Goal: Task Accomplishment & Management: Use online tool/utility

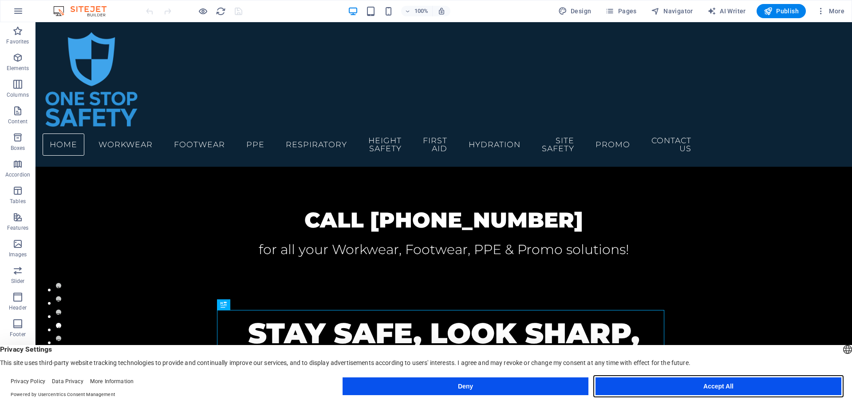
click at [711, 385] on button "Accept All" at bounding box center [719, 387] width 246 height 18
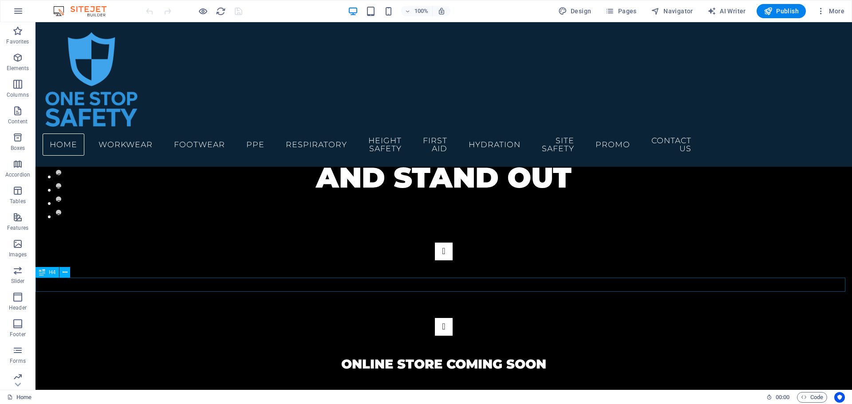
scroll to position [133, 0]
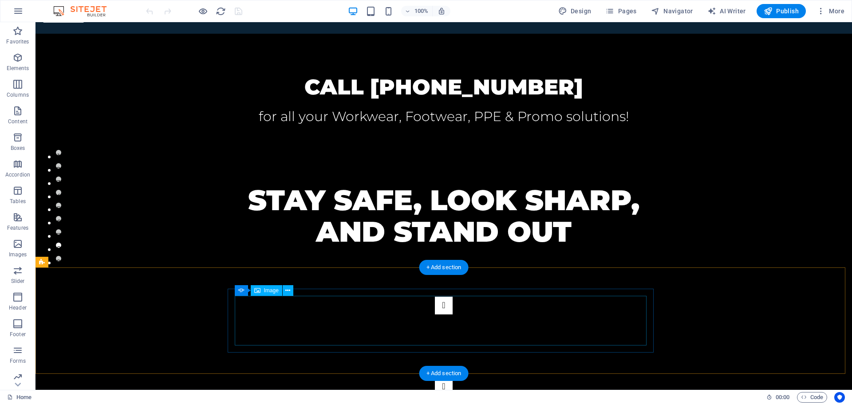
click at [290, 291] on icon at bounding box center [287, 290] width 5 height 9
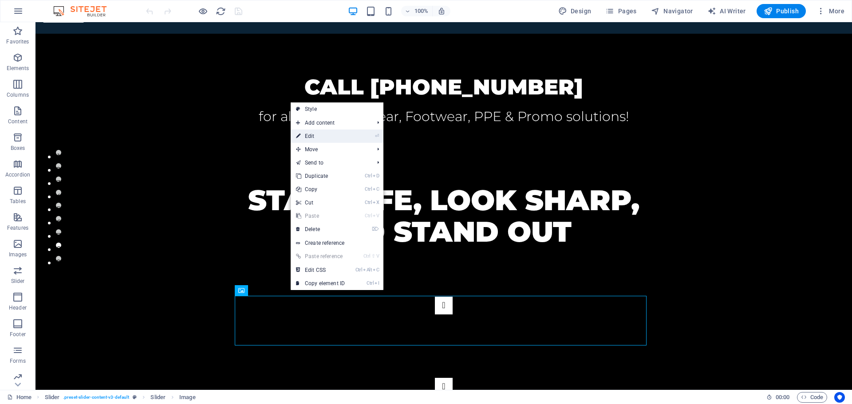
click at [341, 134] on link "⏎ Edit" at bounding box center [320, 136] width 59 height 13
select select "px"
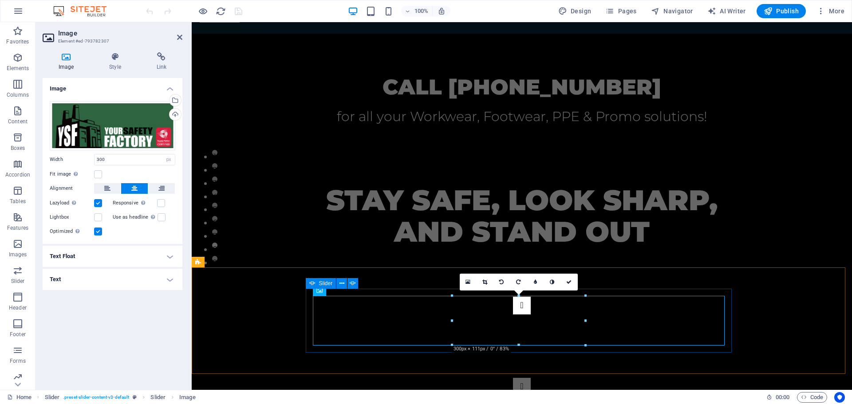
click at [326, 292] on div "Image" at bounding box center [319, 290] width 13 height 11
click at [341, 283] on icon at bounding box center [342, 283] width 5 height 9
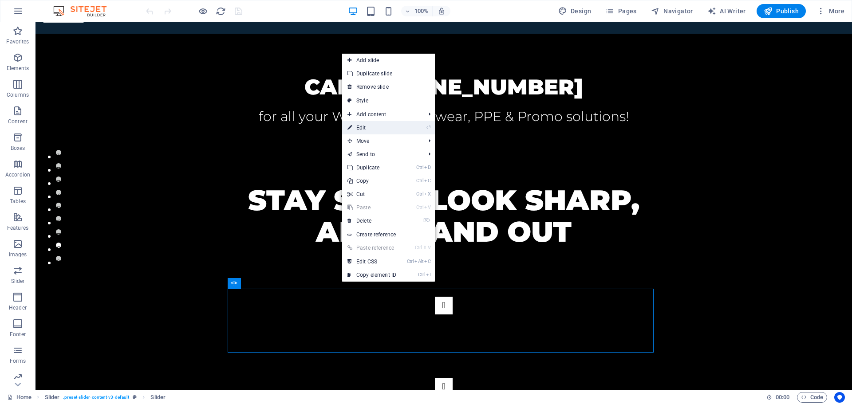
click at [383, 123] on link "⏎ Edit" at bounding box center [371, 127] width 59 height 13
select select "ms"
select select "s"
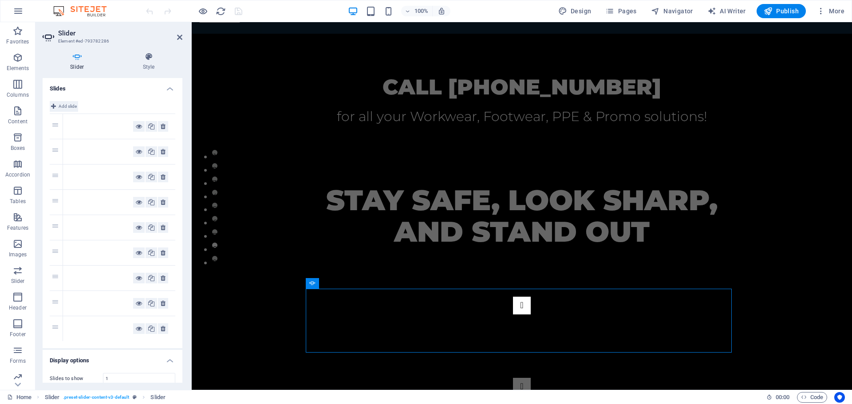
click at [68, 106] on span "Add slide" at bounding box center [68, 106] width 18 height 11
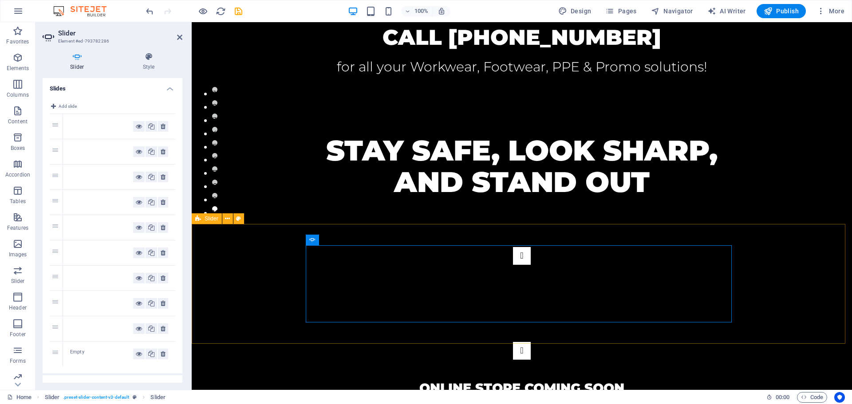
scroll to position [222, 0]
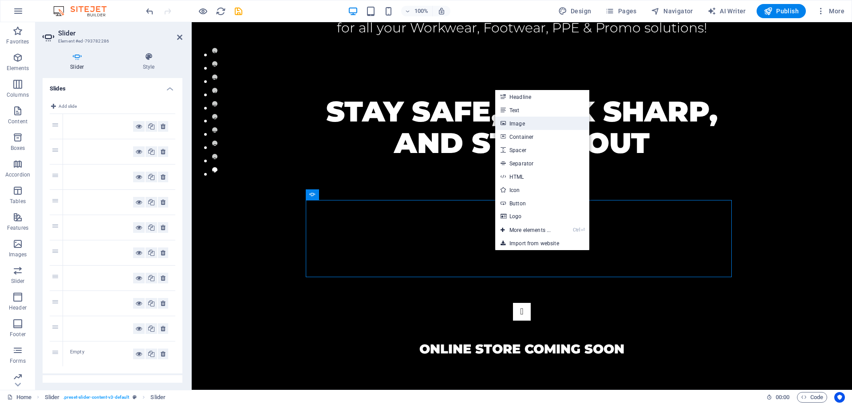
click at [533, 123] on link "Image" at bounding box center [542, 123] width 94 height 13
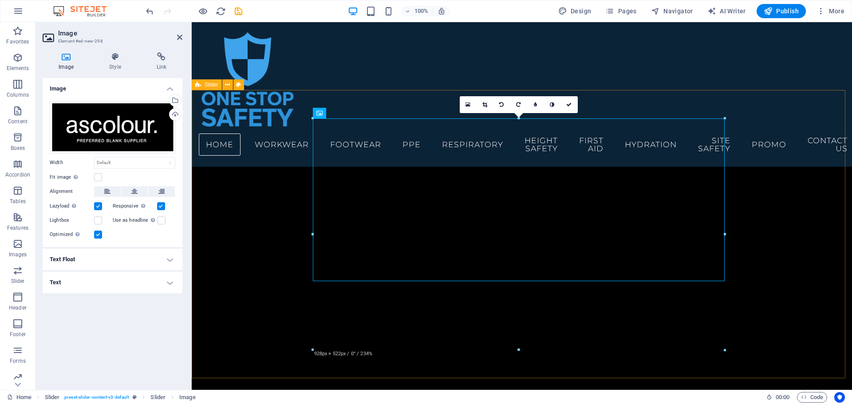
scroll to position [266, 0]
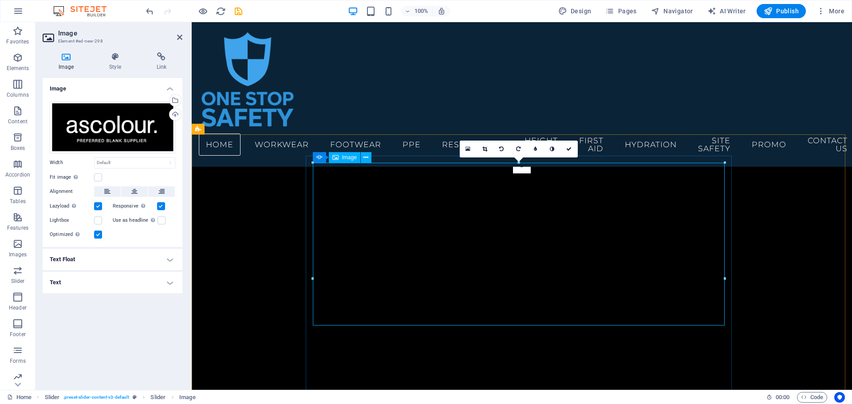
click at [164, 161] on select "Default auto px rem % em vh vw" at bounding box center [135, 163] width 80 height 11
select select "px"
click at [162, 158] on select "Default auto px rem % em vh vw" at bounding box center [135, 163] width 80 height 11
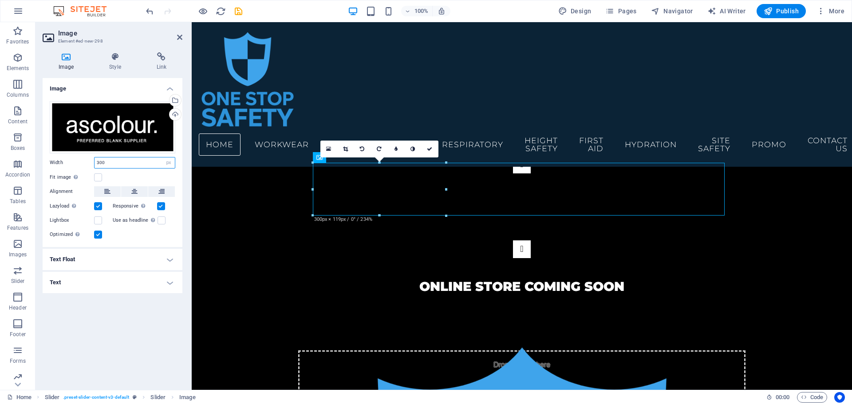
type input "300"
click at [134, 193] on icon at bounding box center [134, 191] width 6 height 11
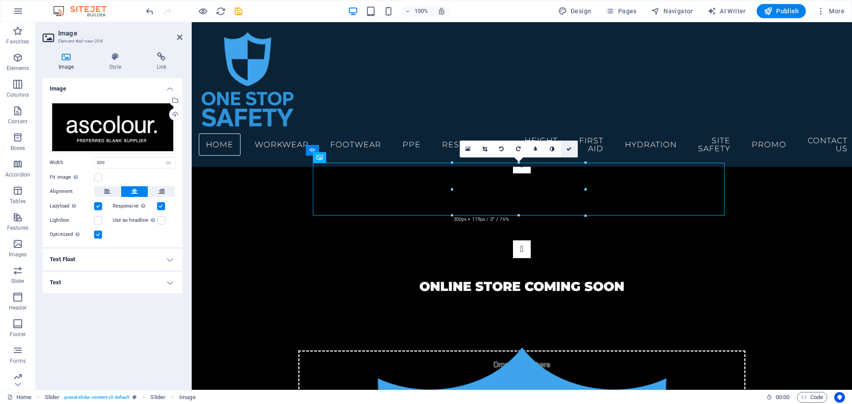
click at [571, 149] on icon at bounding box center [568, 148] width 5 height 5
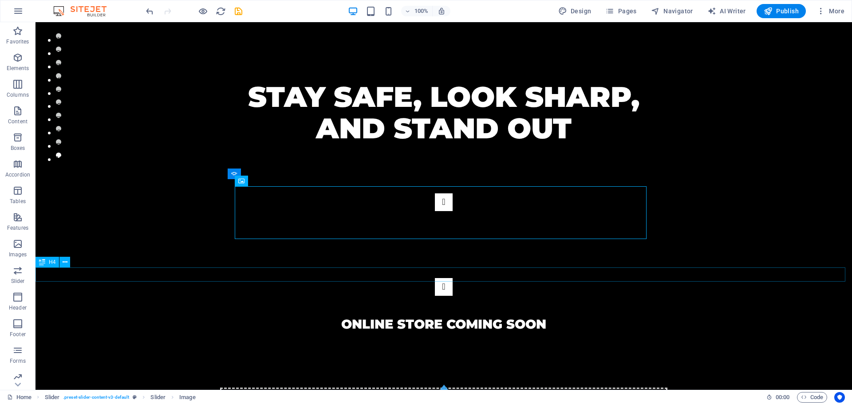
scroll to position [222, 0]
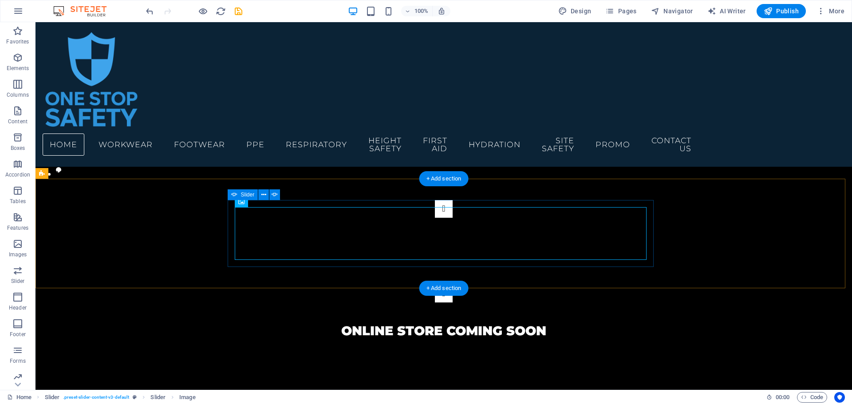
click at [435, 218] on button "Content Slider" at bounding box center [444, 209] width 18 height 18
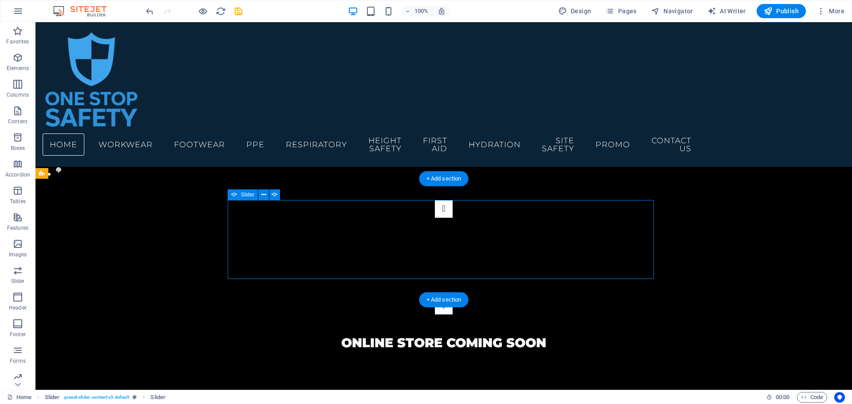
click at [435, 218] on button "Content Slider" at bounding box center [444, 209] width 18 height 18
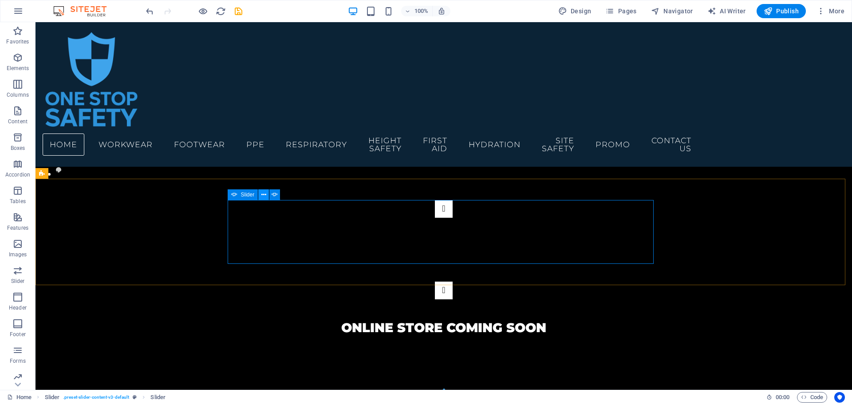
click at [265, 192] on icon at bounding box center [263, 194] width 5 height 9
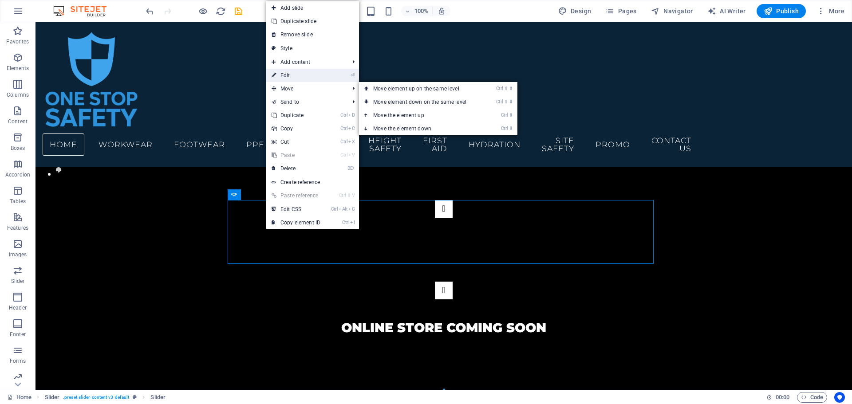
click at [319, 79] on link "⏎ Edit" at bounding box center [295, 75] width 59 height 13
select select "ms"
select select "s"
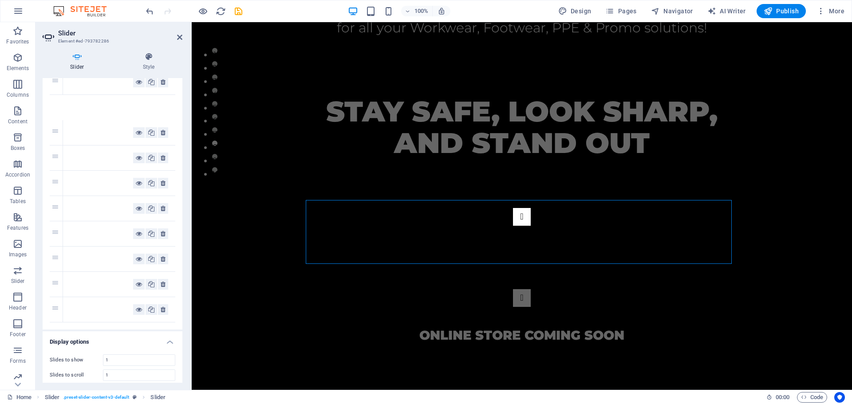
scroll to position [0, 0]
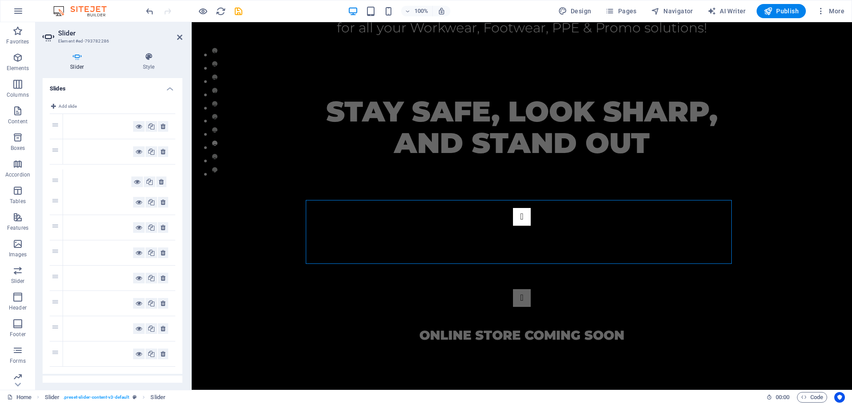
drag, startPoint x: 58, startPoint y: 221, endPoint x: 75, endPoint y: 182, distance: 42.7
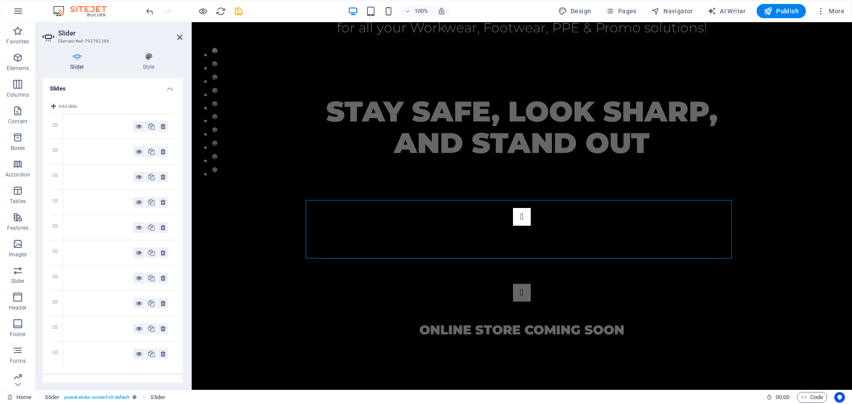
click at [100, 153] on div at bounding box center [101, 151] width 63 height 11
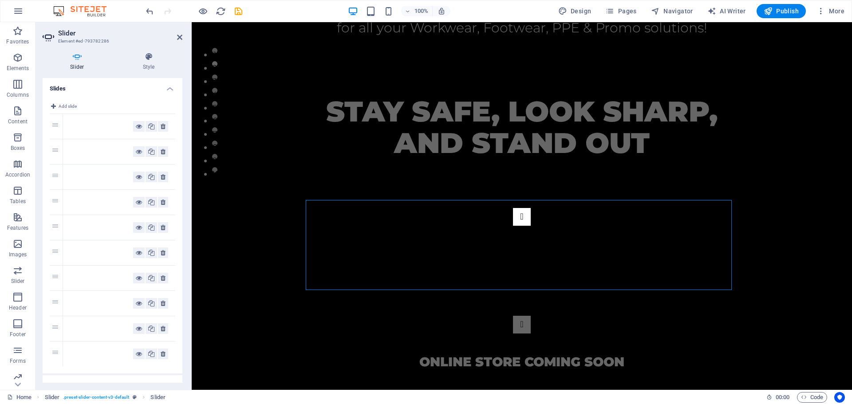
click at [94, 174] on div at bounding box center [101, 177] width 63 height 11
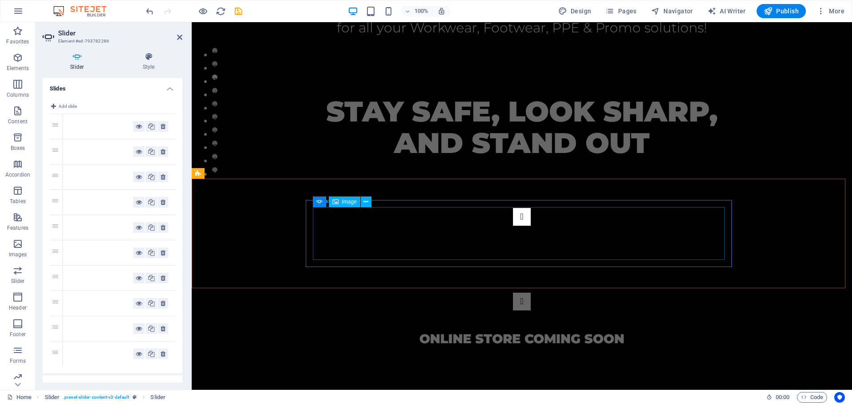
click at [364, 203] on icon at bounding box center [366, 202] width 5 height 9
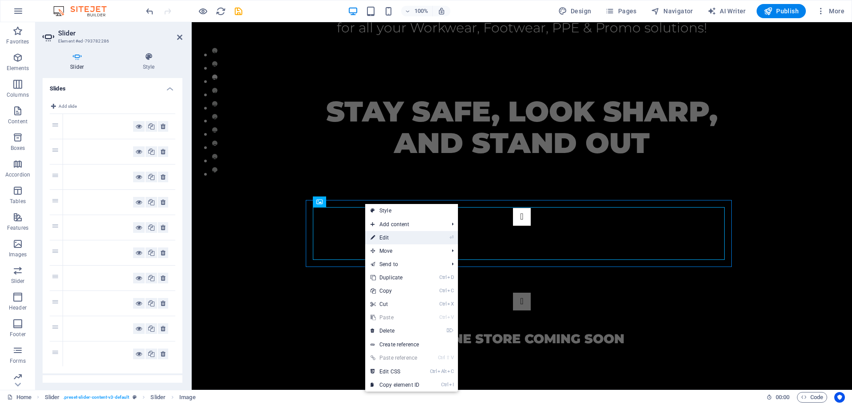
click at [387, 235] on link "⏎ Edit" at bounding box center [394, 237] width 59 height 13
select select "px"
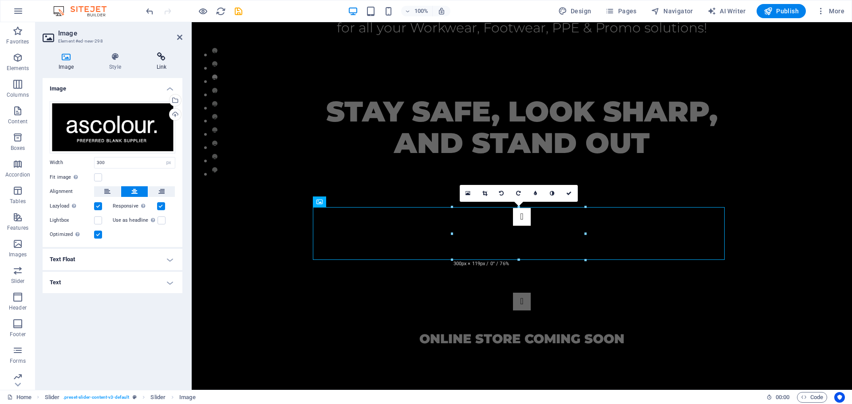
click at [160, 64] on h4 "Link" at bounding box center [162, 61] width 42 height 19
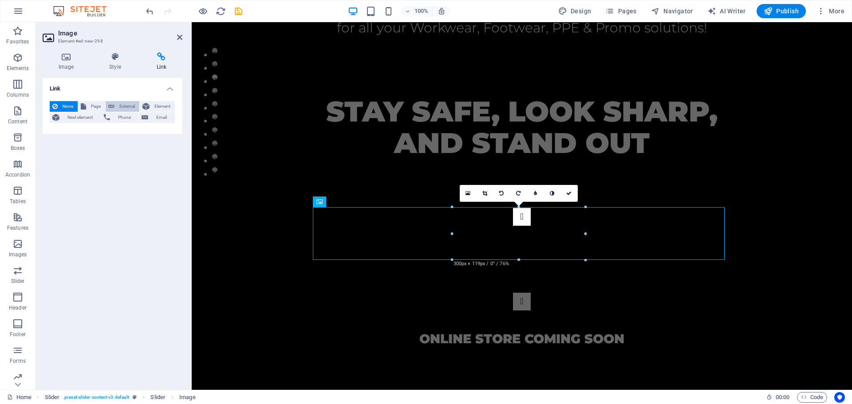
click at [118, 104] on span "External" at bounding box center [127, 106] width 20 height 11
select select "blank"
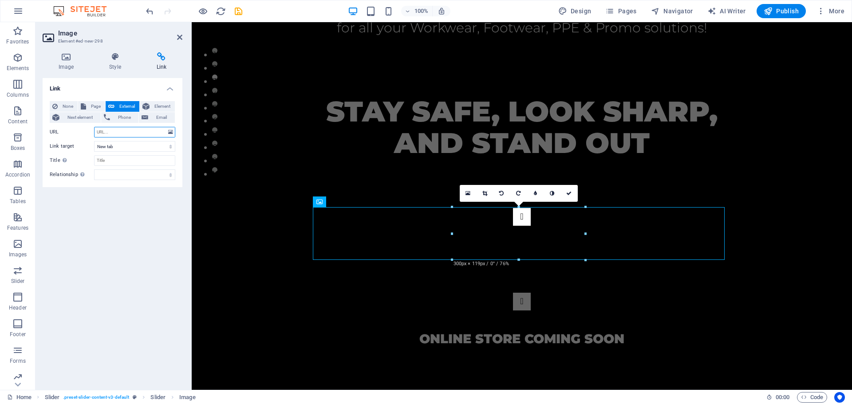
paste input "[URL][DOMAIN_NAME]"
type input "[URL][DOMAIN_NAME]"
click at [570, 194] on icon at bounding box center [568, 193] width 5 height 5
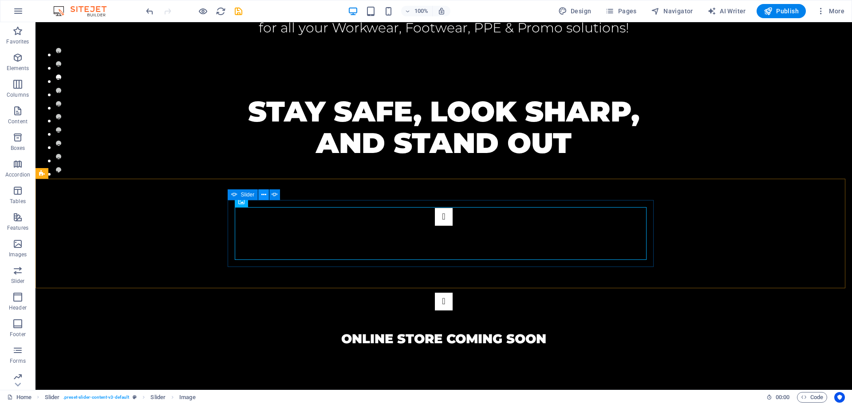
click at [262, 194] on icon at bounding box center [263, 194] width 5 height 9
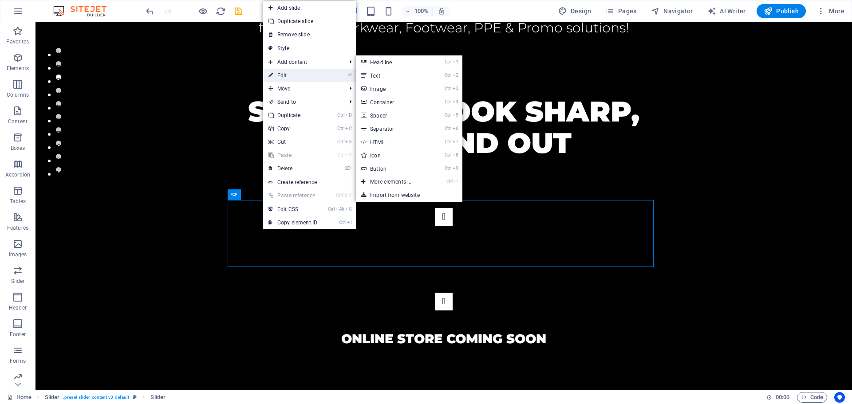
click at [293, 77] on link "⏎ Edit" at bounding box center [292, 75] width 59 height 13
select select "ms"
select select "s"
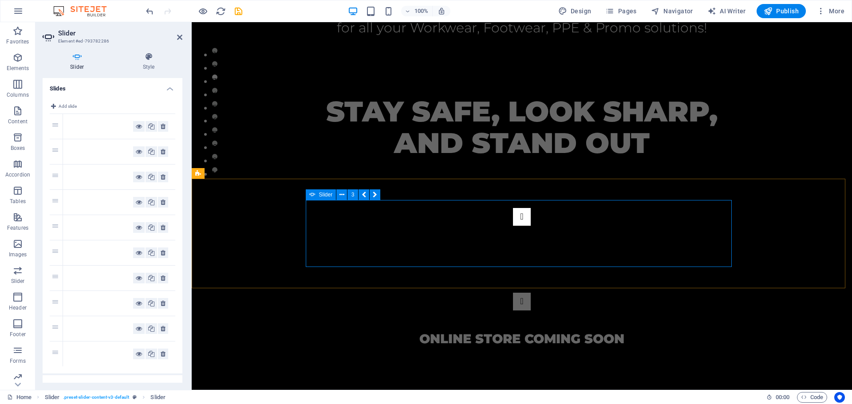
click at [513, 226] on button "Content Slider" at bounding box center [522, 217] width 18 height 18
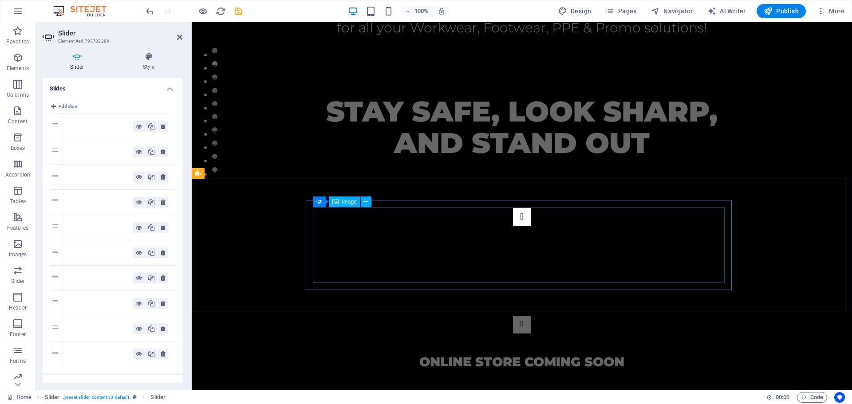
click at [371, 202] on button at bounding box center [366, 202] width 11 height 11
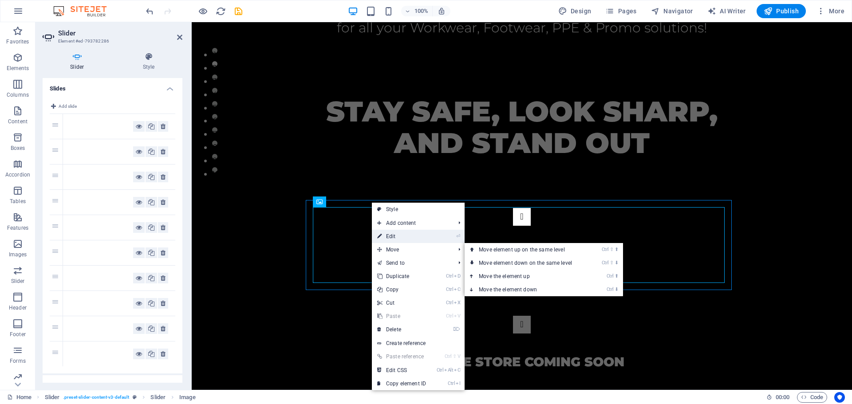
click at [401, 236] on link "⏎ Edit" at bounding box center [401, 236] width 59 height 13
select select "px"
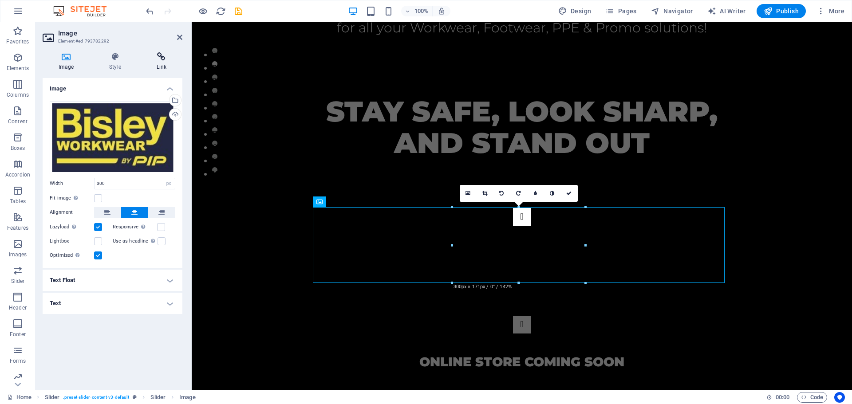
click at [158, 63] on h4 "Link" at bounding box center [162, 61] width 42 height 19
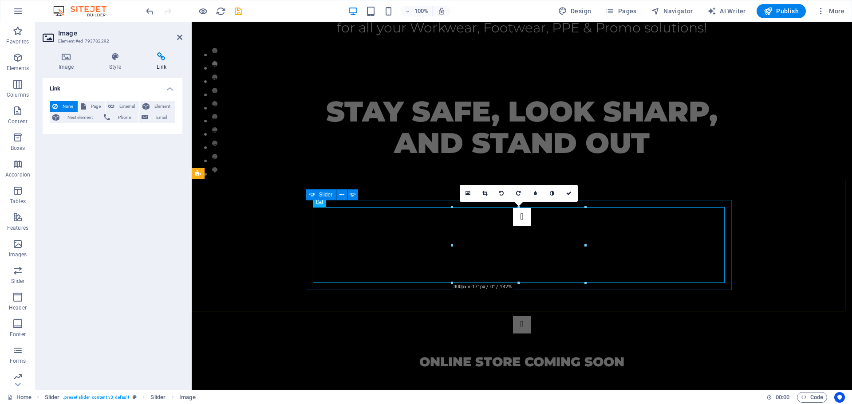
click at [513, 226] on button "Content Slider" at bounding box center [522, 217] width 18 height 18
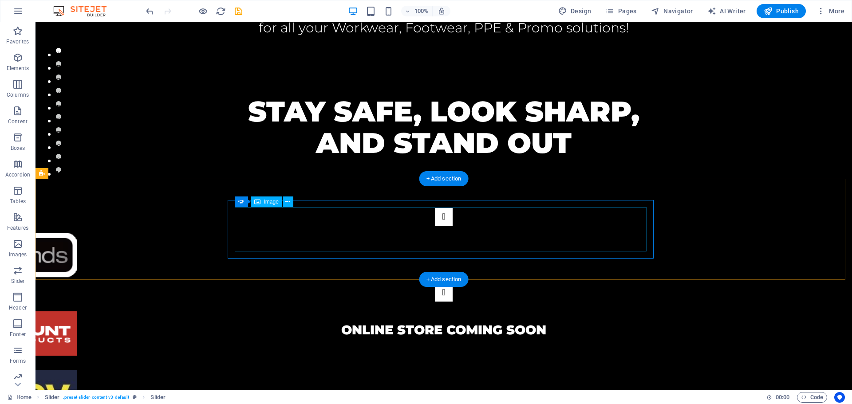
click at [210, 312] on figure "1/10" at bounding box center [11, 334] width 398 height 44
click at [287, 203] on icon at bounding box center [287, 202] width 5 height 9
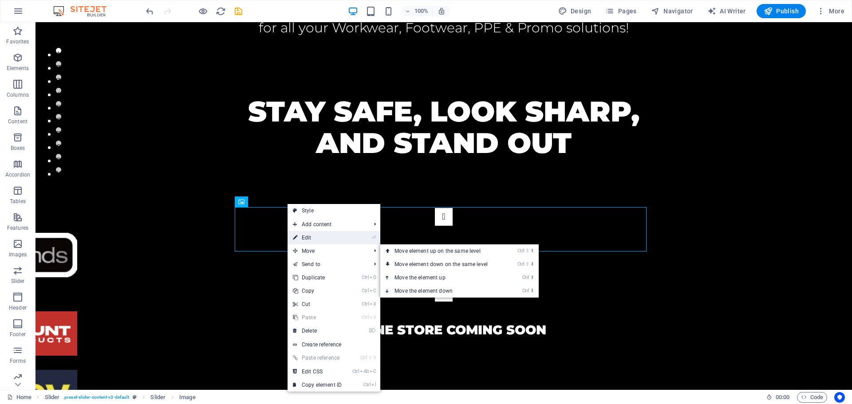
click at [330, 241] on link "⏎ Edit" at bounding box center [317, 237] width 59 height 13
select select "px"
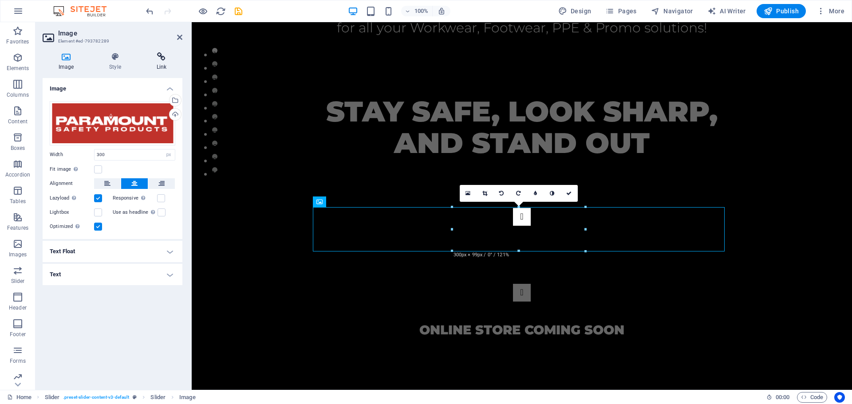
click at [162, 63] on h4 "Link" at bounding box center [162, 61] width 42 height 19
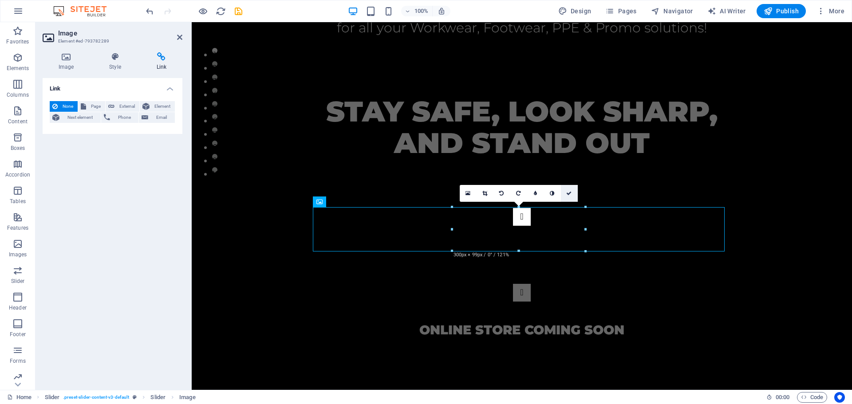
click at [569, 196] on icon at bounding box center [568, 193] width 5 height 5
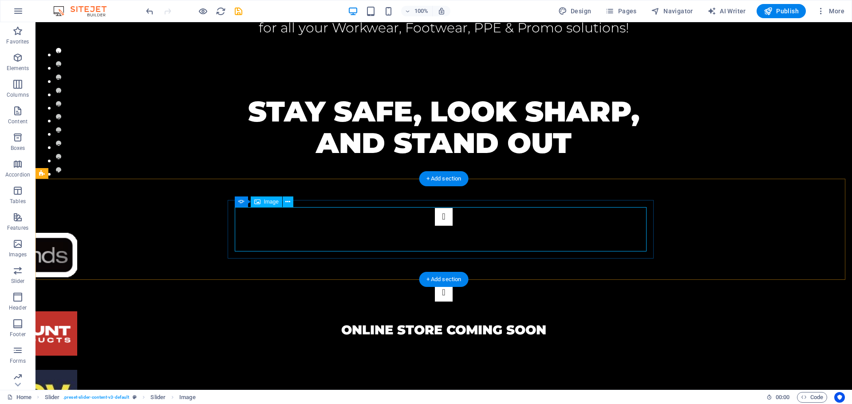
click at [210, 312] on figure "1/10" at bounding box center [11, 334] width 398 height 44
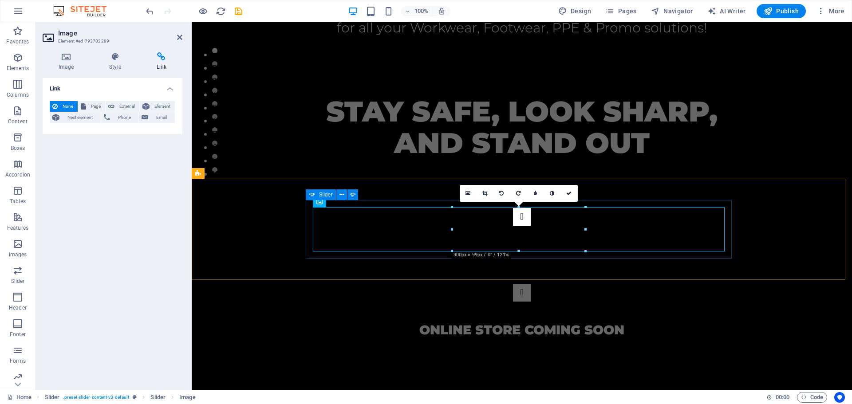
click at [513, 225] on button "Content Slider" at bounding box center [522, 217] width 18 height 18
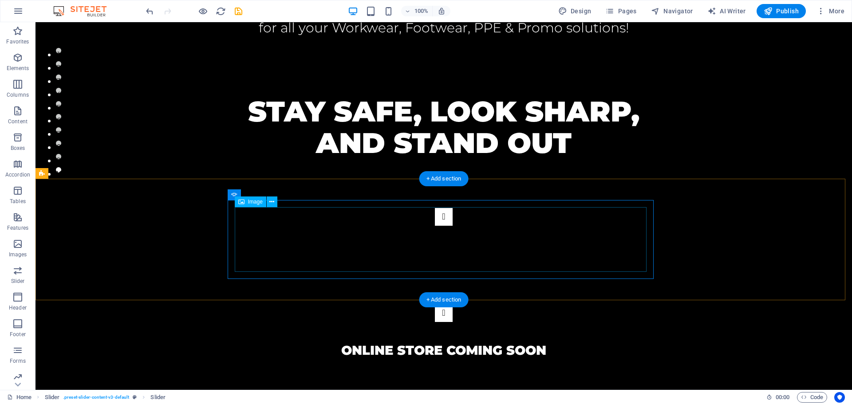
select select "px"
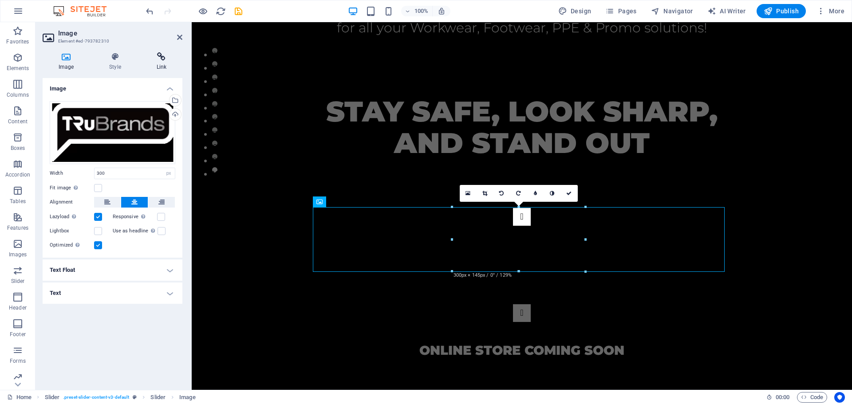
click at [160, 65] on h4 "Link" at bounding box center [162, 61] width 42 height 19
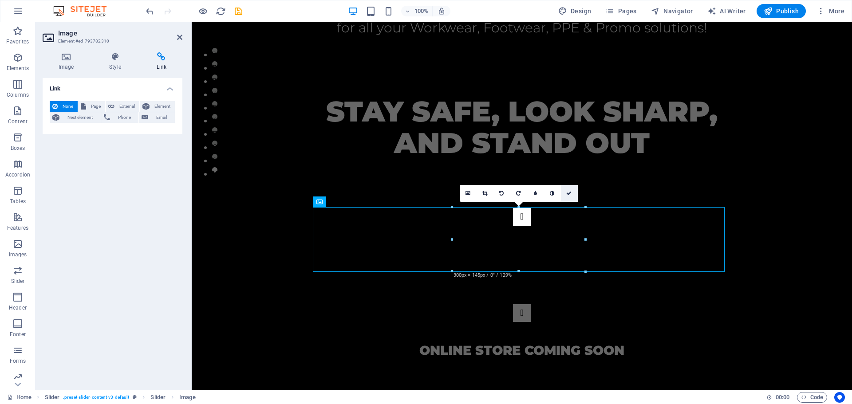
click at [568, 193] on icon at bounding box center [568, 193] width 5 height 5
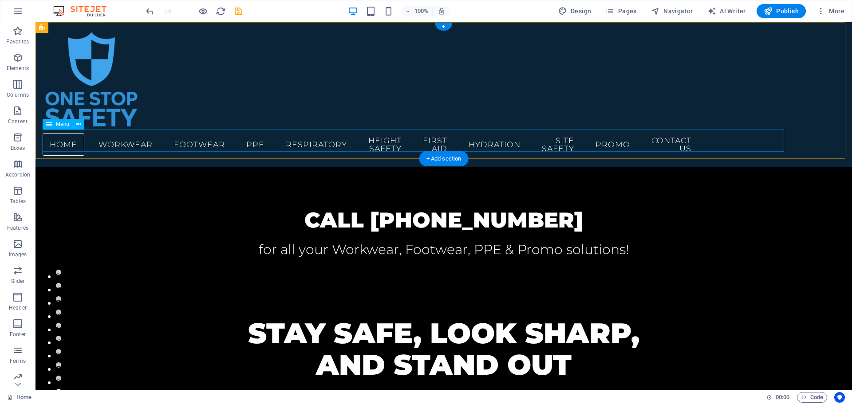
click at [147, 141] on nav "Home WORKWEAR FOOTWEAR PPE RESPIRATORY HEIGHT SAFETY FIRST AID HYDRATION SITE S…" at bounding box center [213, 145] width 341 height 30
click at [625, 10] on span "Pages" at bounding box center [620, 11] width 31 height 9
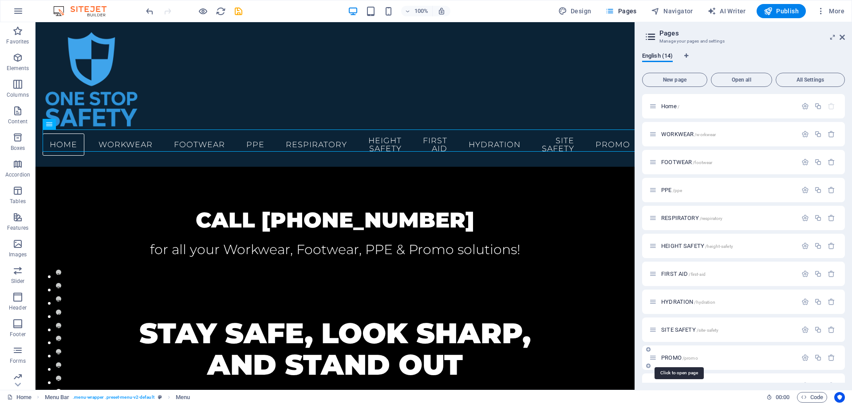
click at [676, 356] on span "PROMO /promo" at bounding box center [679, 358] width 37 height 7
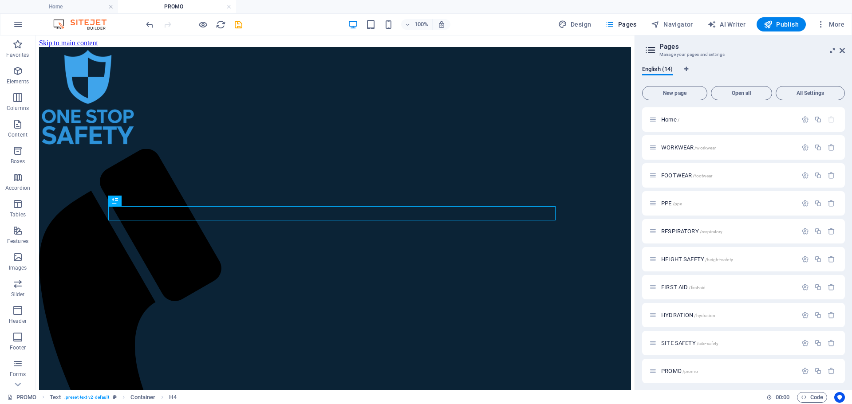
scroll to position [196, 0]
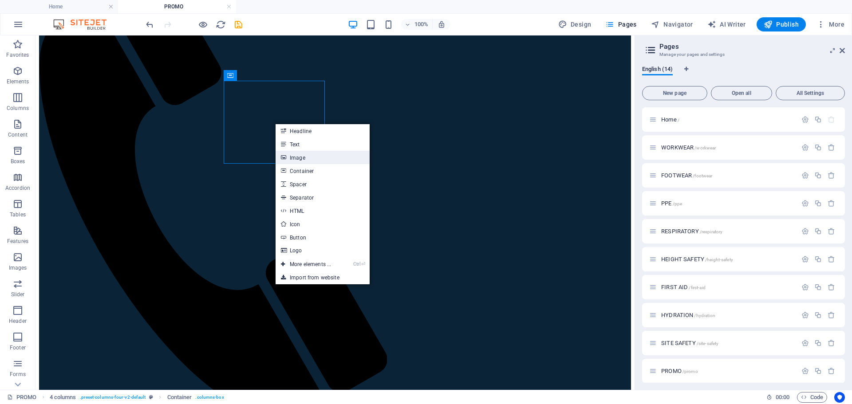
click at [318, 160] on link "Image" at bounding box center [323, 157] width 94 height 13
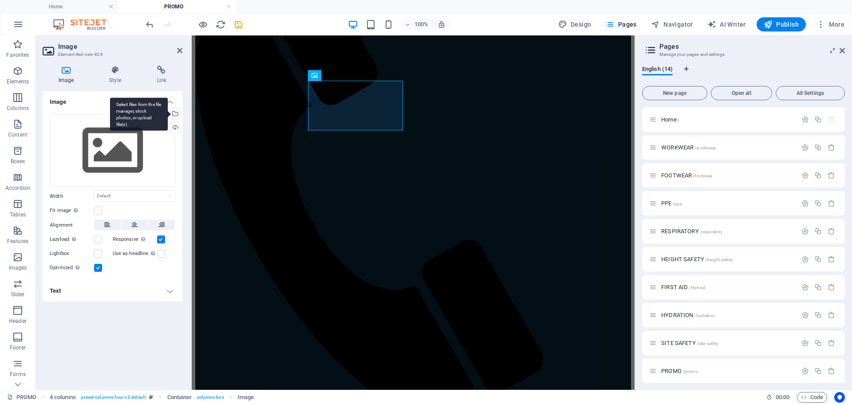
click at [175, 113] on div "Select files from the file manager, stock photos, or upload file(s)" at bounding box center [174, 114] width 13 height 13
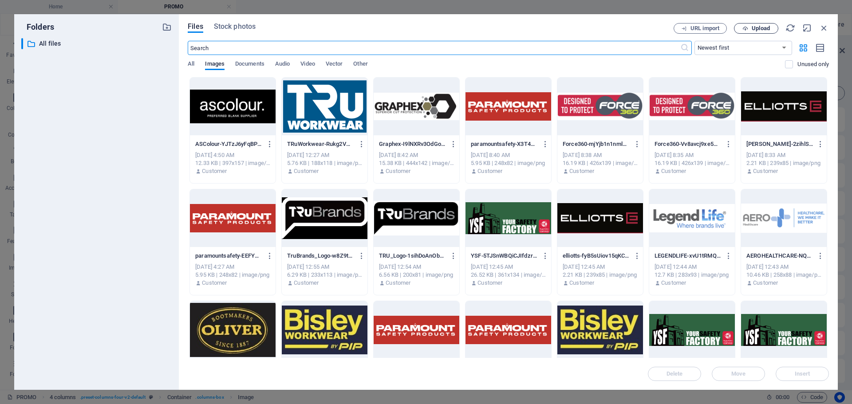
click at [752, 30] on span "Upload" at bounding box center [761, 28] width 18 height 5
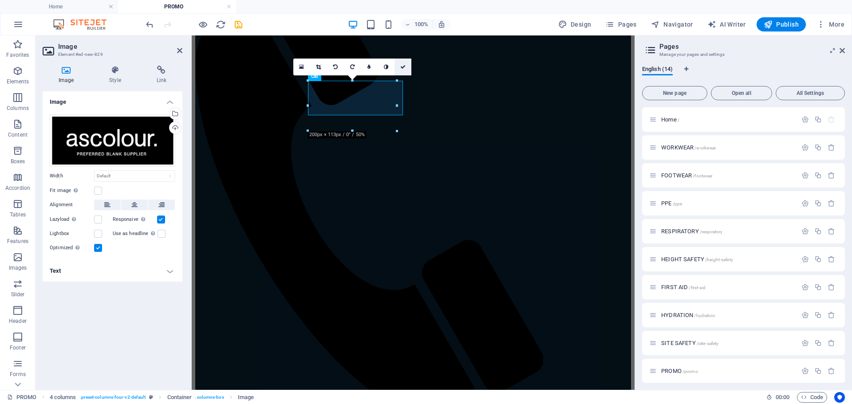
click at [405, 67] on icon at bounding box center [402, 66] width 5 height 5
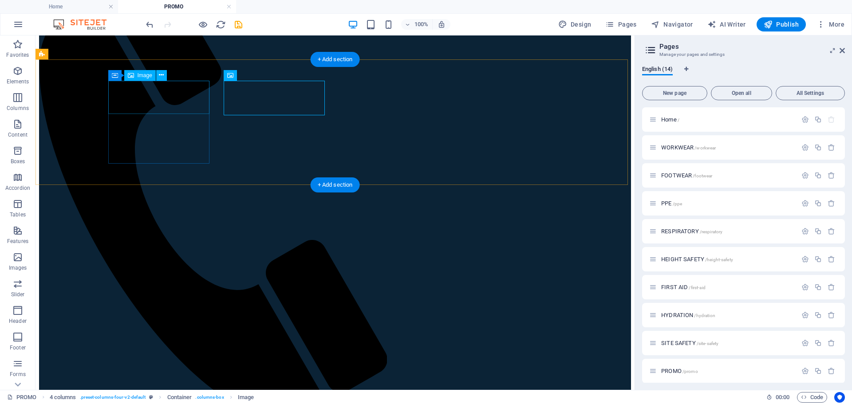
click at [161, 75] on icon at bounding box center [161, 75] width 5 height 9
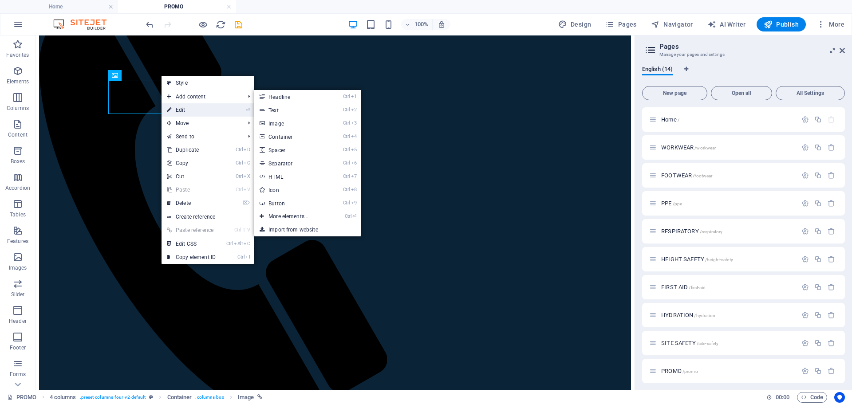
click at [186, 109] on link "⏎ Edit" at bounding box center [191, 109] width 59 height 13
select select "%"
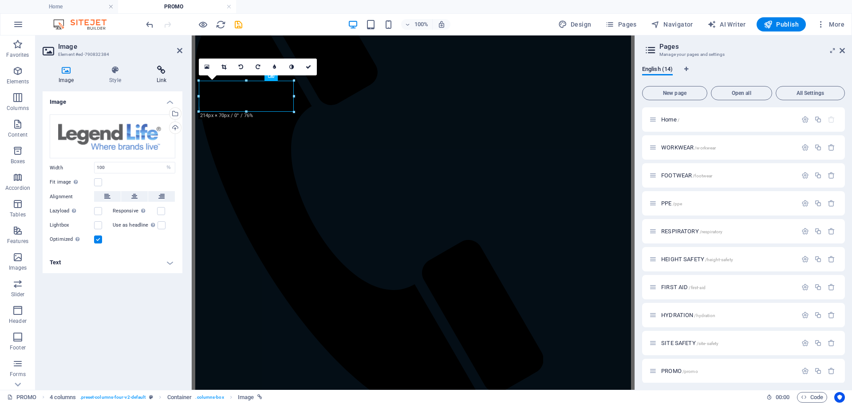
click at [154, 78] on h4 "Link" at bounding box center [162, 75] width 42 height 19
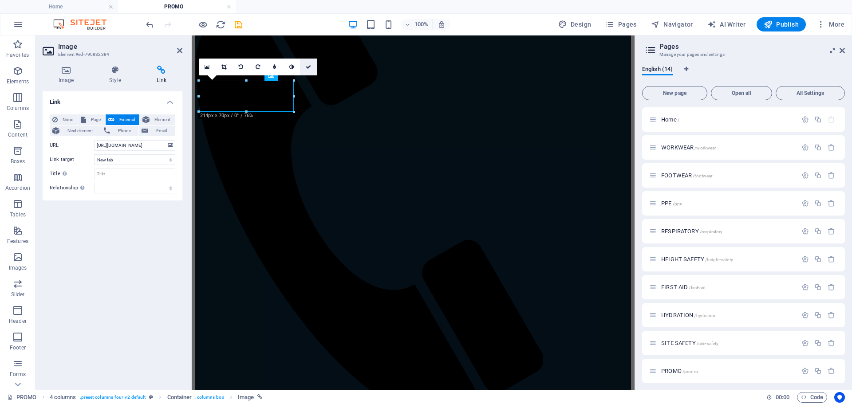
click at [307, 66] on icon at bounding box center [308, 66] width 5 height 5
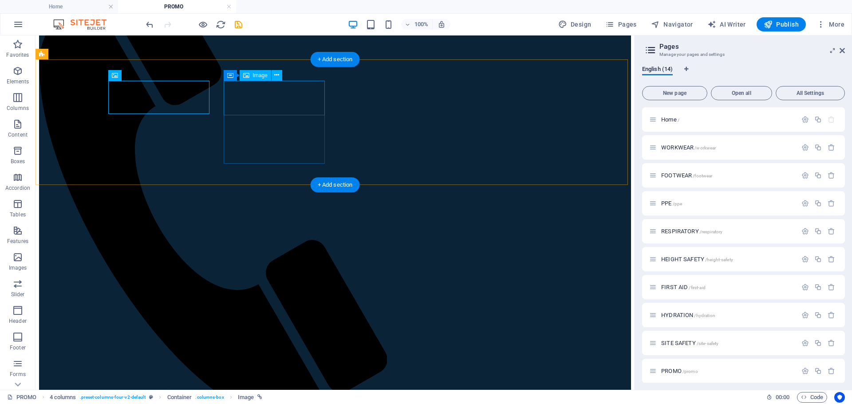
click at [278, 77] on icon at bounding box center [276, 75] width 5 height 9
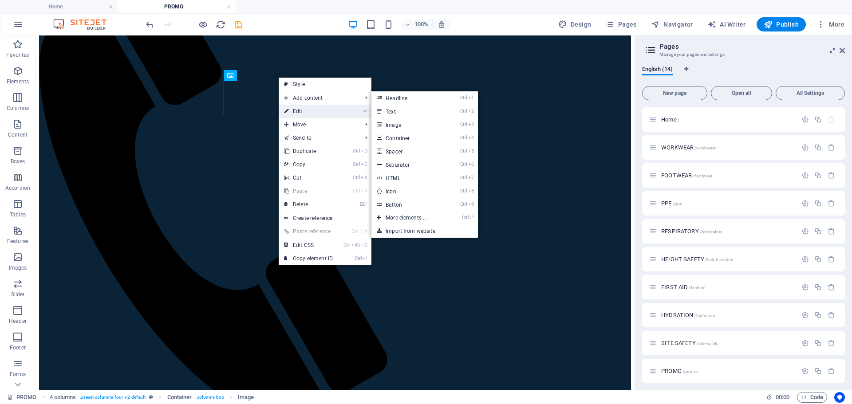
click at [298, 109] on link "⏎ Edit" at bounding box center [308, 111] width 59 height 13
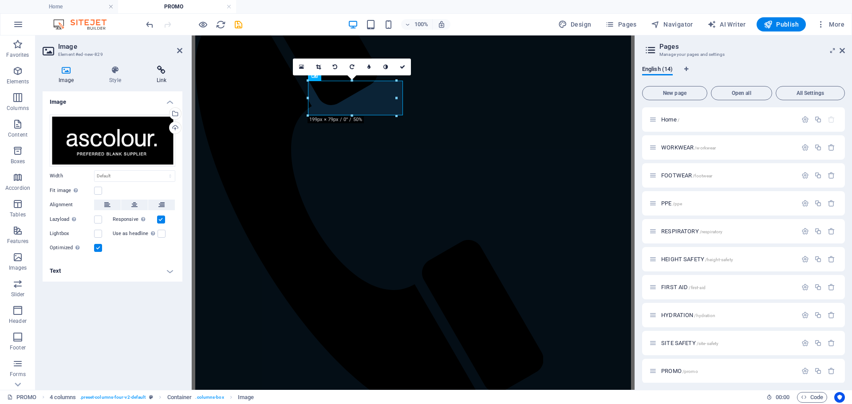
click at [157, 75] on h4 "Link" at bounding box center [162, 75] width 42 height 19
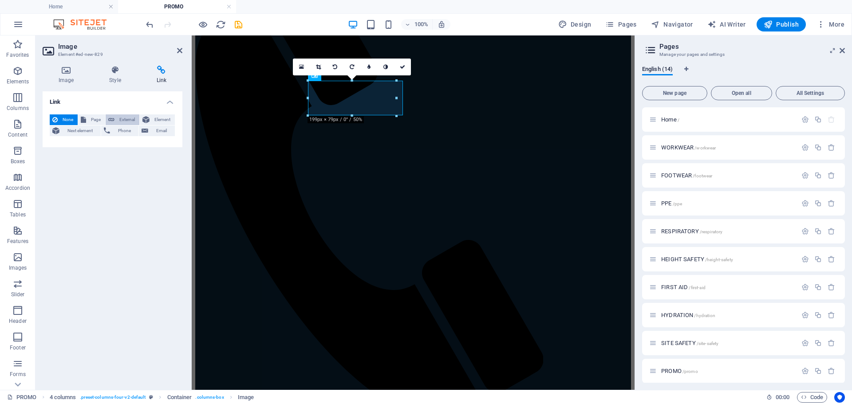
click at [129, 119] on span "External" at bounding box center [127, 120] width 20 height 11
select select "blank"
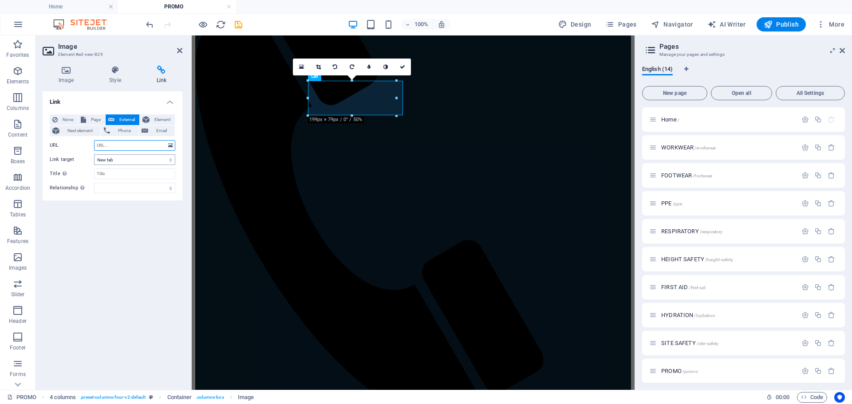
paste input "[URL][DOMAIN_NAME]"
type input "[URL][DOMAIN_NAME]"
click at [403, 68] on icon at bounding box center [402, 66] width 5 height 5
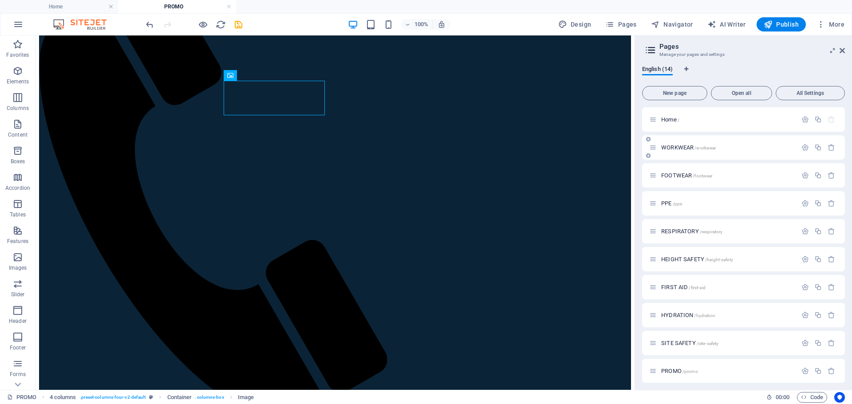
click at [681, 149] on span "WORKWEAR /workwear" at bounding box center [688, 147] width 55 height 7
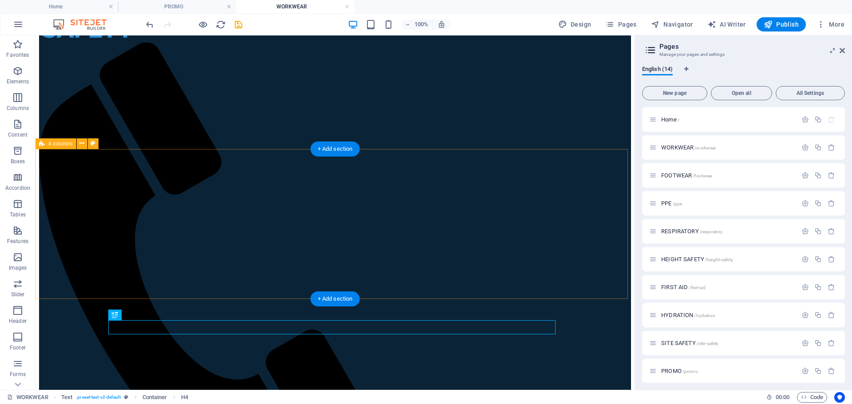
scroll to position [63, 0]
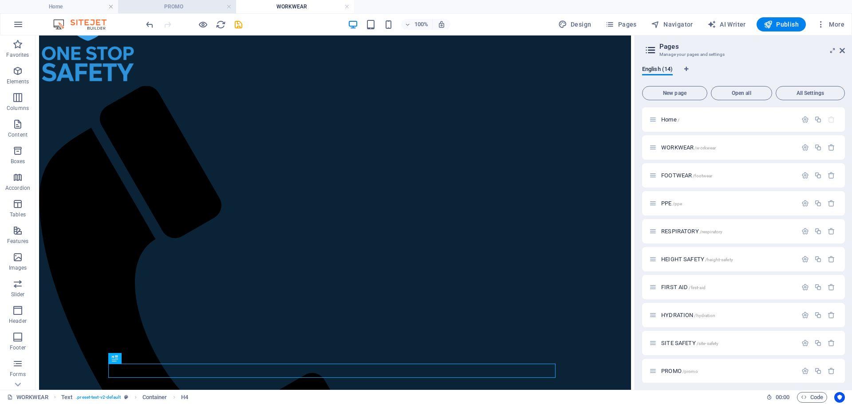
click at [170, 8] on h4 "PROMO" at bounding box center [177, 7] width 118 height 10
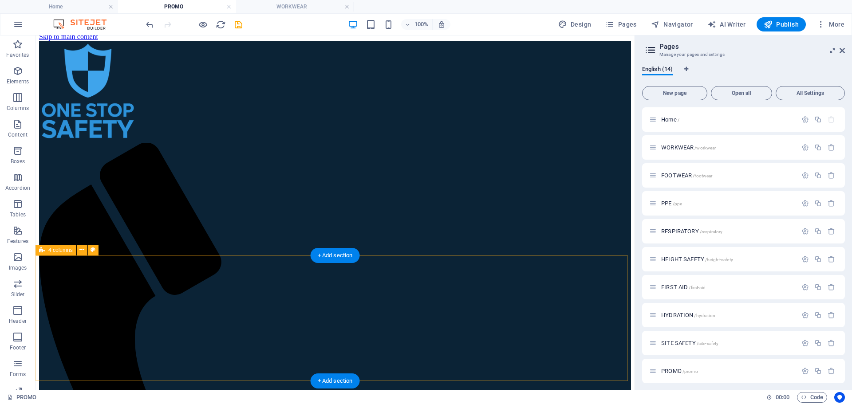
scroll to position [0, 0]
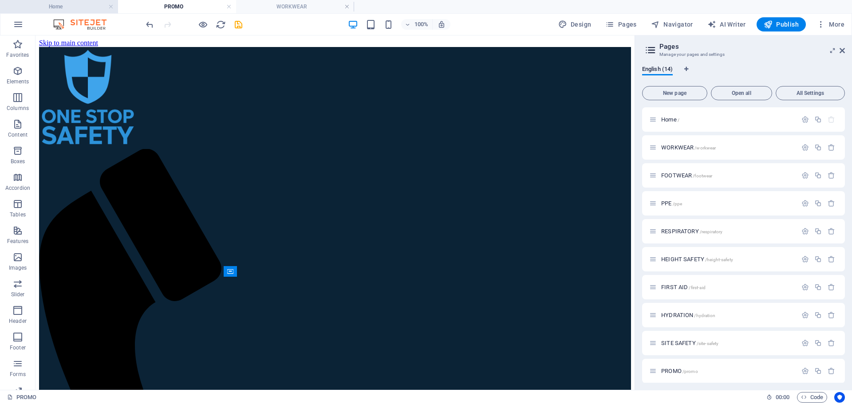
click at [72, 6] on h4 "Home" at bounding box center [59, 7] width 118 height 10
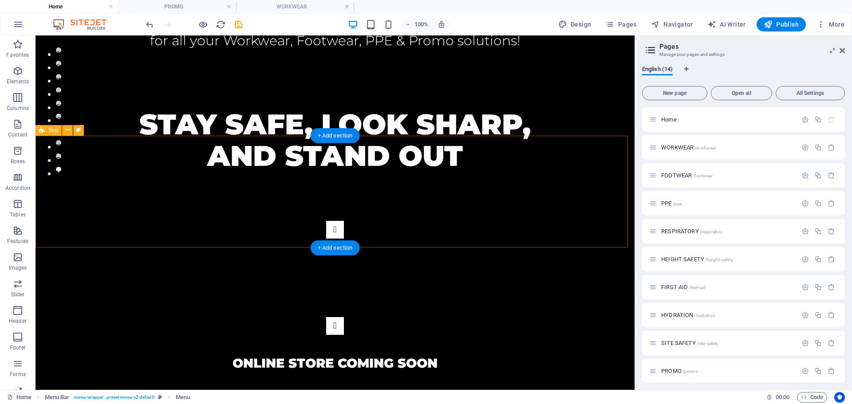
scroll to position [266, 0]
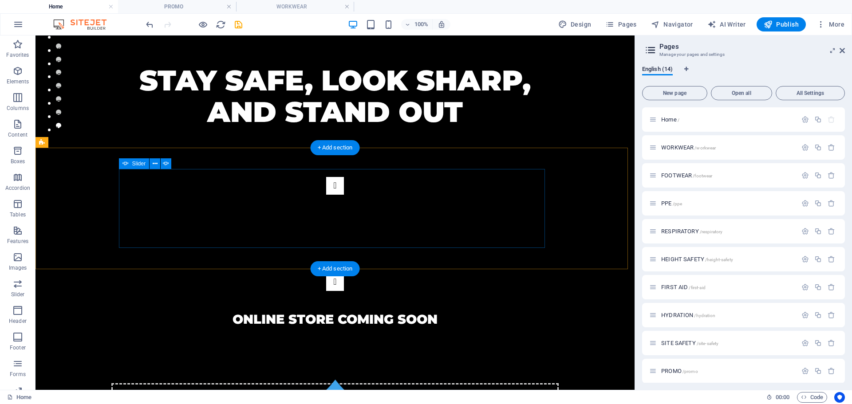
click at [61, 22] on button "2" at bounding box center [58, 19] width 5 height 5
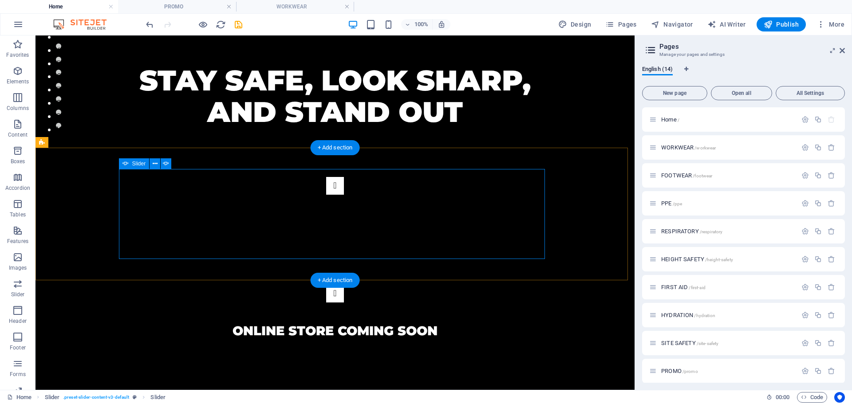
click at [344, 285] on button "Content Slider" at bounding box center [335, 294] width 18 height 18
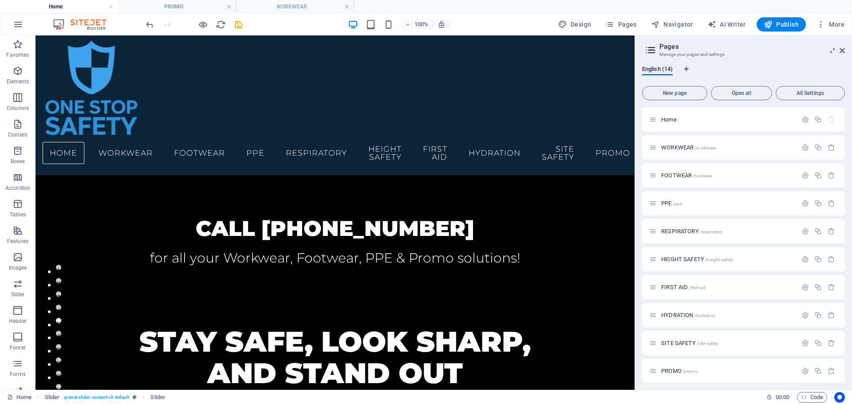
scroll to position [0, 0]
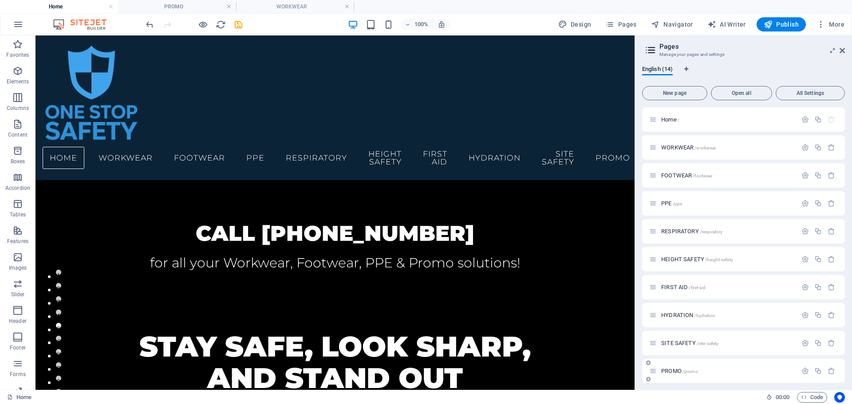
click at [679, 342] on span "SITE SAFETY /site-safety" at bounding box center [689, 343] width 57 height 7
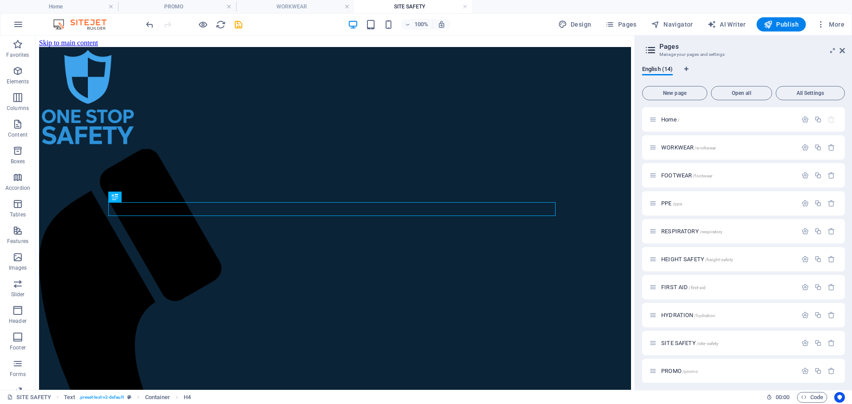
scroll to position [196, 0]
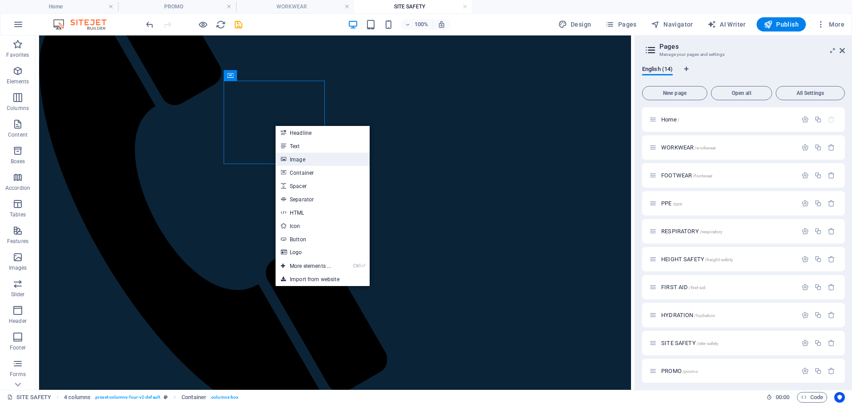
click at [303, 163] on link "Image" at bounding box center [323, 159] width 94 height 13
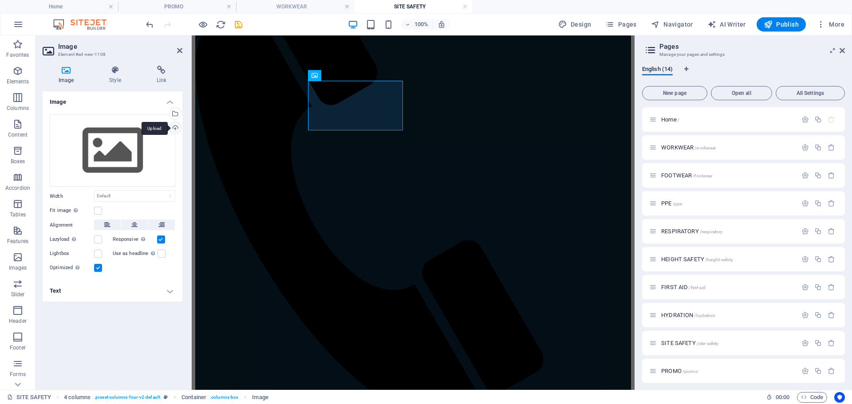
click at [176, 129] on div "Upload" at bounding box center [174, 128] width 13 height 13
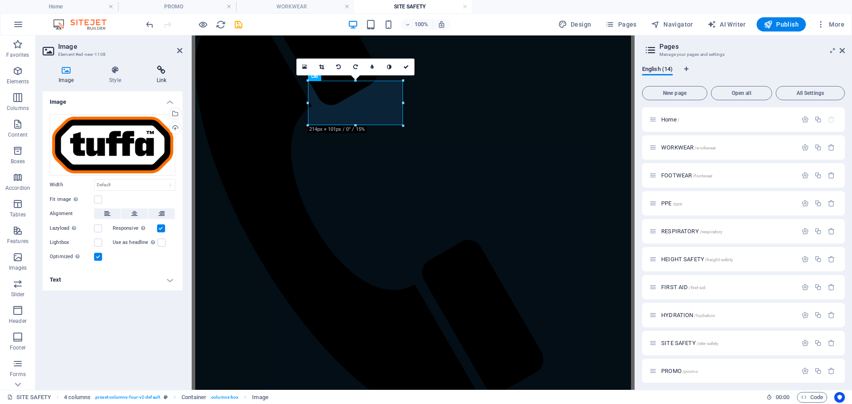
click at [162, 76] on h4 "Link" at bounding box center [162, 75] width 42 height 19
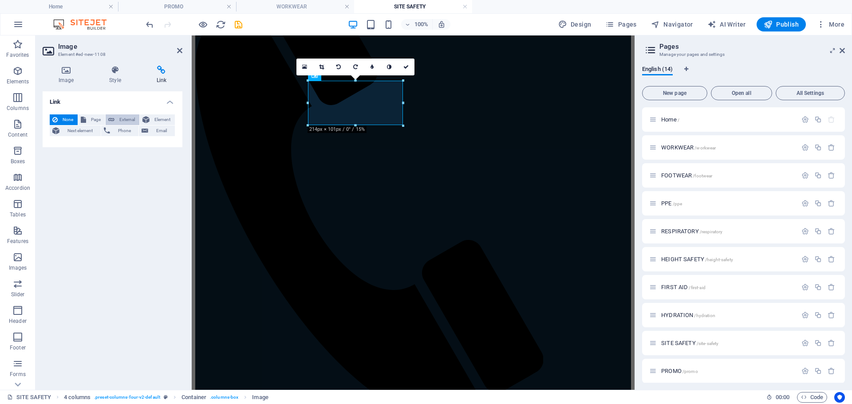
click at [122, 121] on span "External" at bounding box center [127, 120] width 20 height 11
select select "blank"
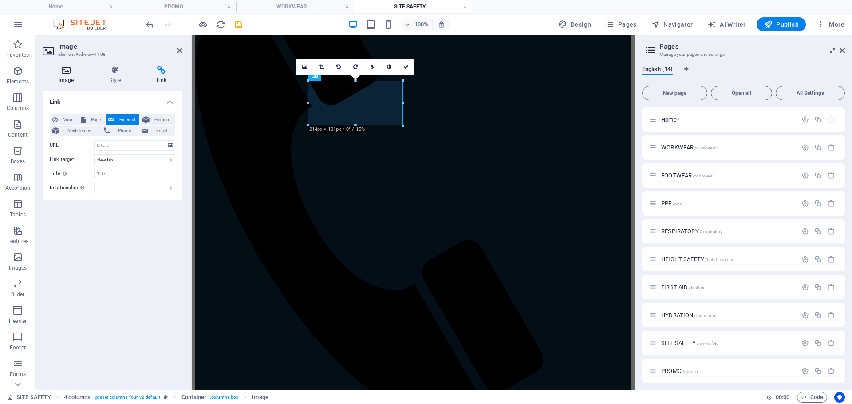
click at [59, 77] on h4 "Image" at bounding box center [68, 75] width 51 height 19
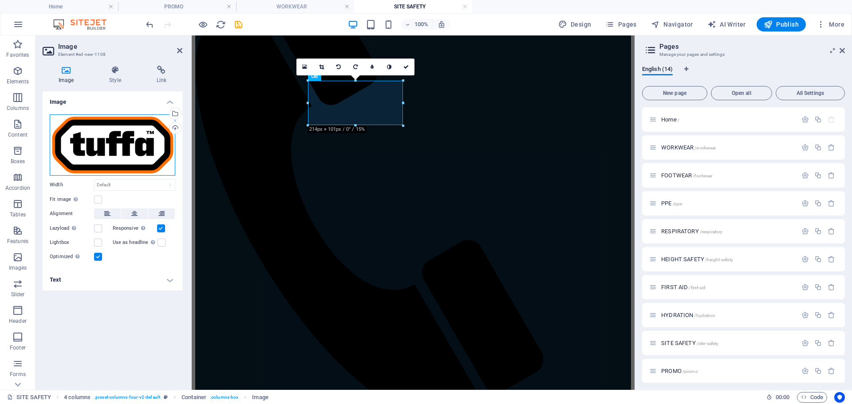
click at [126, 146] on div "Drag files here, click to choose files or select files from Files or our free s…" at bounding box center [113, 145] width 126 height 61
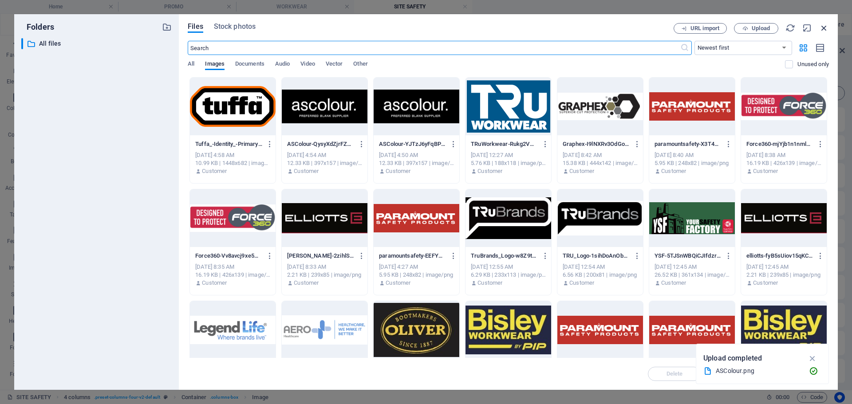
click at [823, 25] on icon "button" at bounding box center [824, 28] width 10 height 10
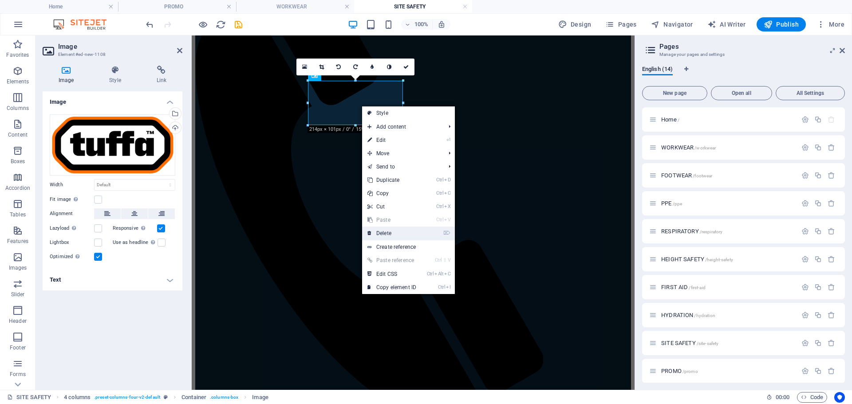
click at [399, 234] on link "⌦ Delete" at bounding box center [391, 233] width 59 height 13
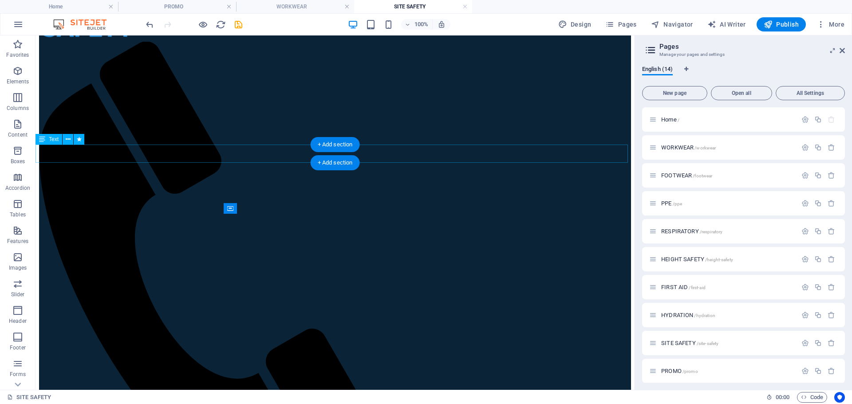
scroll to position [63, 0]
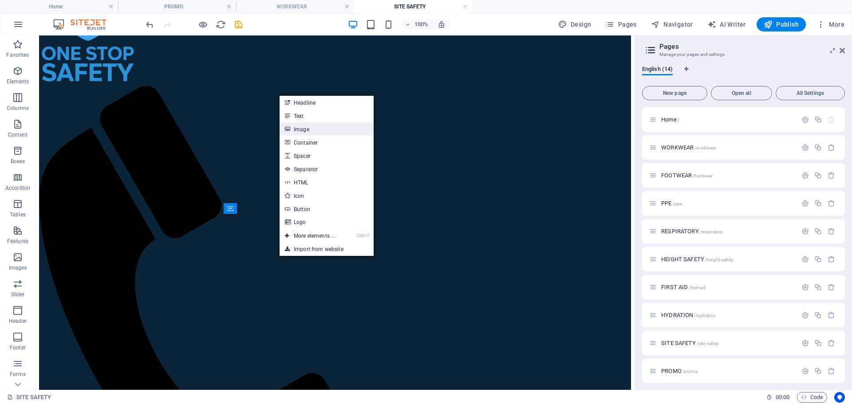
click at [329, 128] on link "Image" at bounding box center [327, 129] width 94 height 13
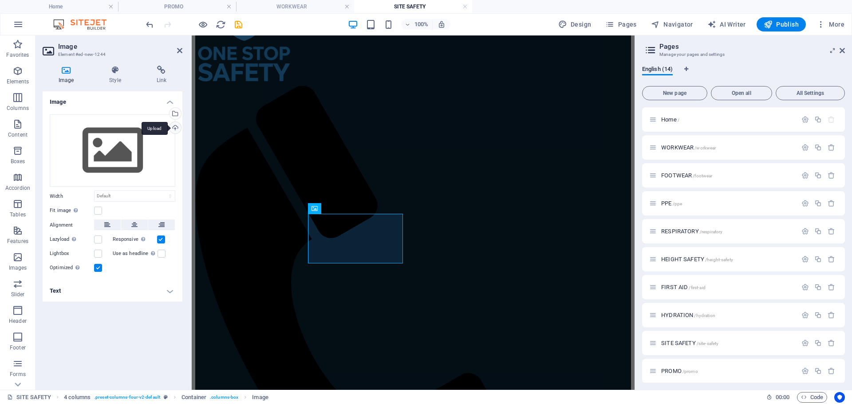
click at [174, 130] on div "Upload" at bounding box center [174, 128] width 13 height 13
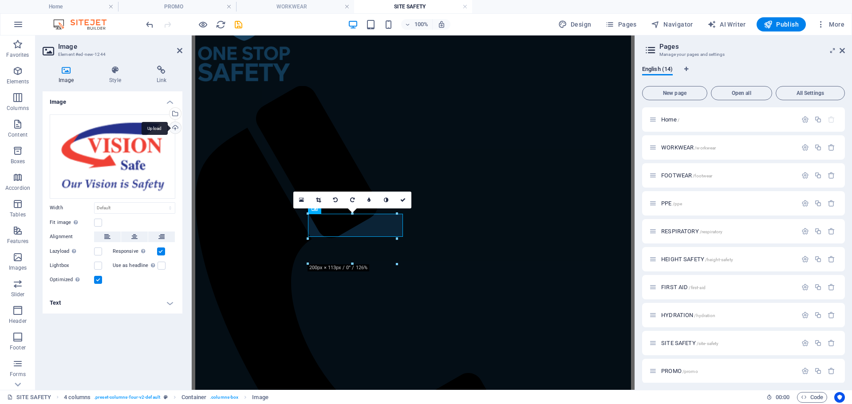
drag, startPoint x: 0, startPoint y: 135, endPoint x: 175, endPoint y: 129, distance: 174.5
click at [175, 129] on div "Upload" at bounding box center [174, 128] width 13 height 13
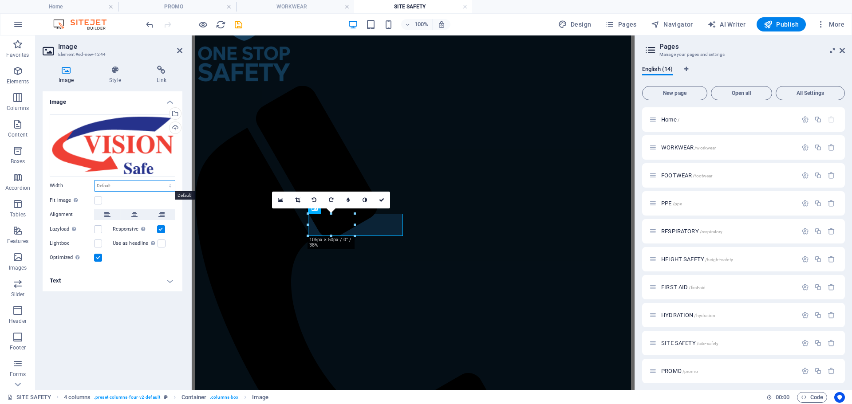
click at [131, 186] on select "Default auto px rem % em vh vw" at bounding box center [135, 186] width 80 height 11
select select "px"
click at [162, 181] on select "Default auto px rem % em vh vw" at bounding box center [135, 186] width 80 height 11
type input "300"
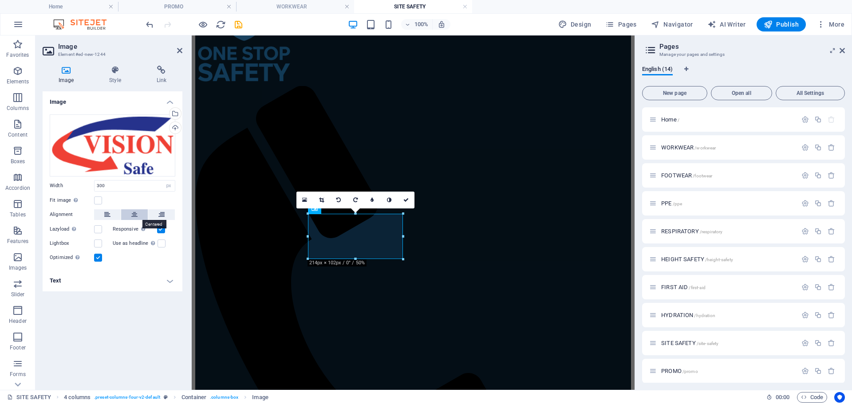
click at [133, 218] on icon at bounding box center [134, 215] width 6 height 11
click at [156, 71] on icon at bounding box center [162, 70] width 42 height 9
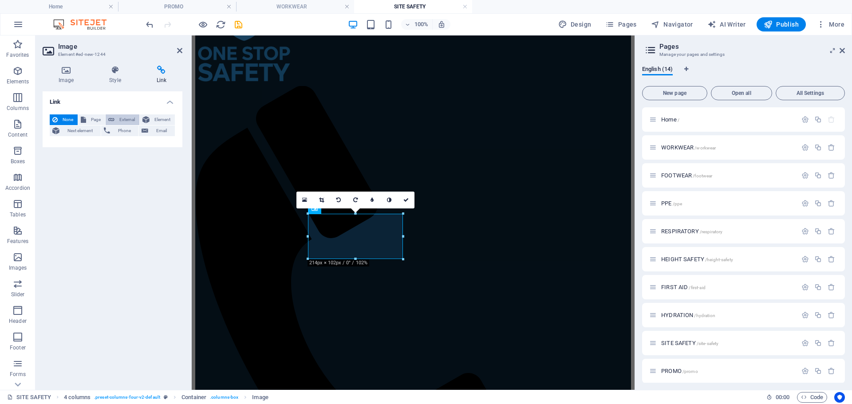
click at [123, 122] on span "External" at bounding box center [127, 120] width 20 height 11
select select "blank"
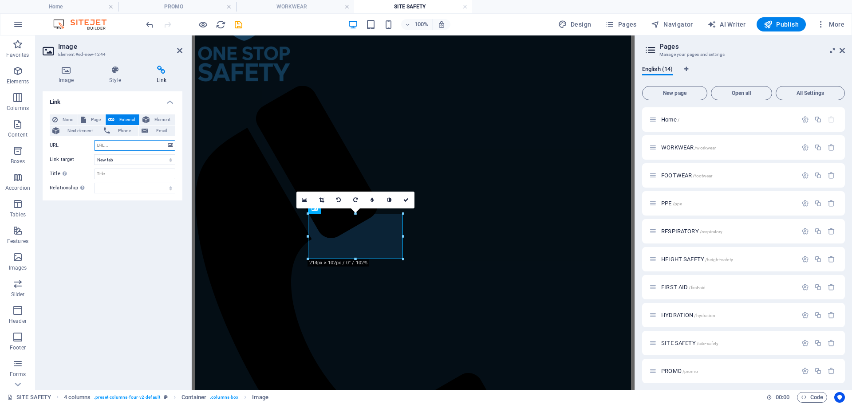
paste input "[URL][DOMAIN_NAME]"
type input "[URL][DOMAIN_NAME]"
click at [407, 201] on icon at bounding box center [405, 200] width 5 height 5
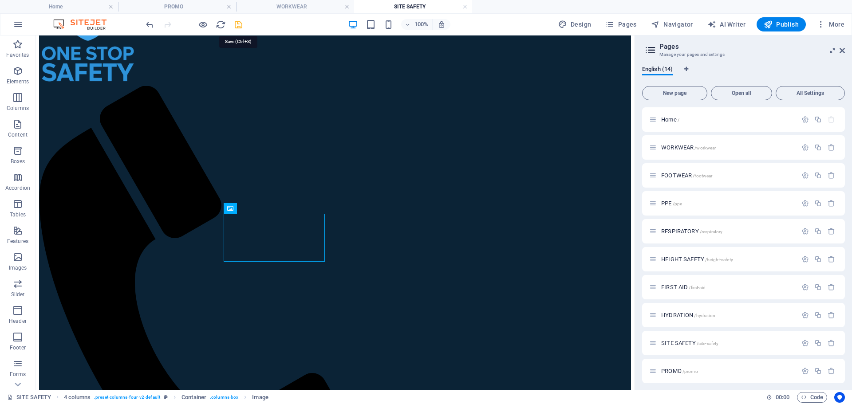
click at [239, 24] on icon "save" at bounding box center [238, 25] width 10 height 10
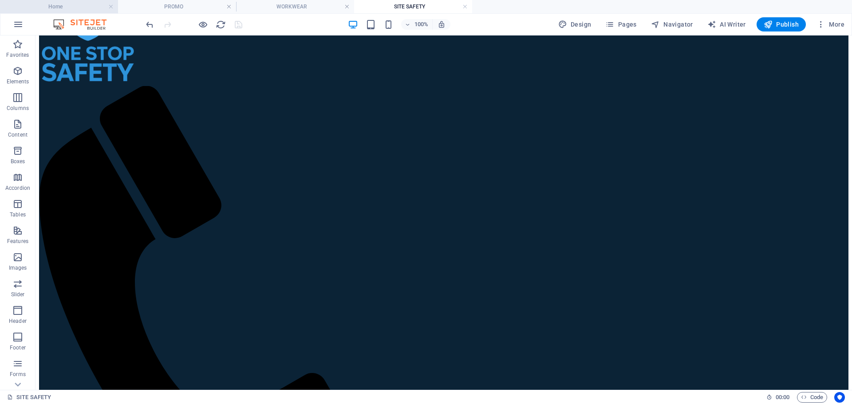
click at [66, 9] on h4 "Home" at bounding box center [59, 7] width 118 height 10
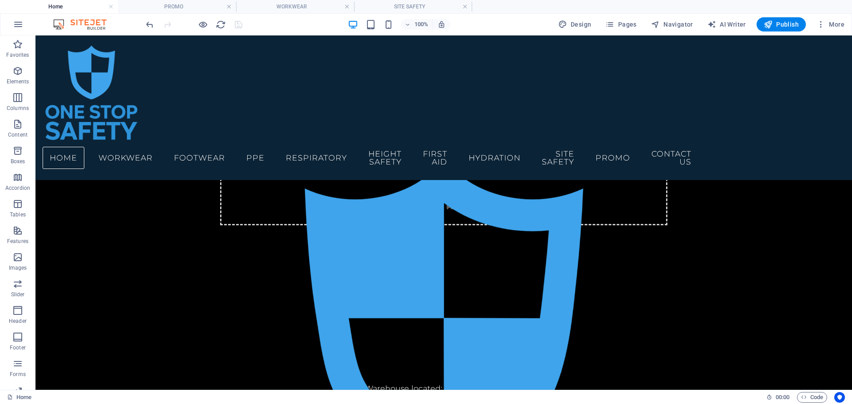
scroll to position [311, 0]
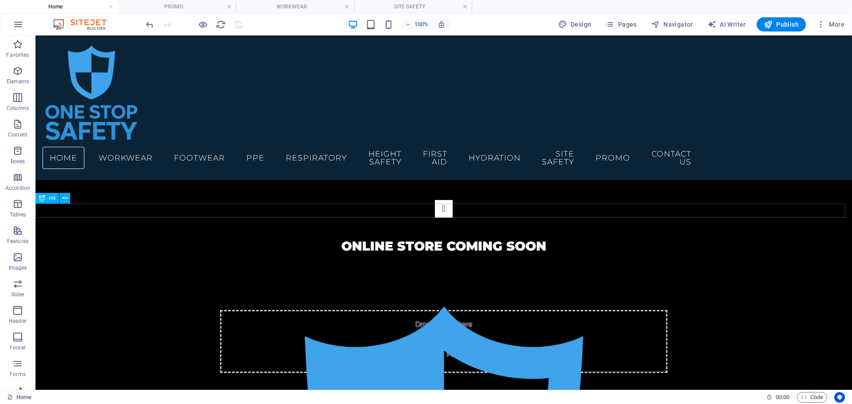
click at [506, 239] on div "online store coming soon" at bounding box center [444, 246] width 817 height 14
click at [511, 239] on div "online store coming soon" at bounding box center [444, 246] width 817 height 14
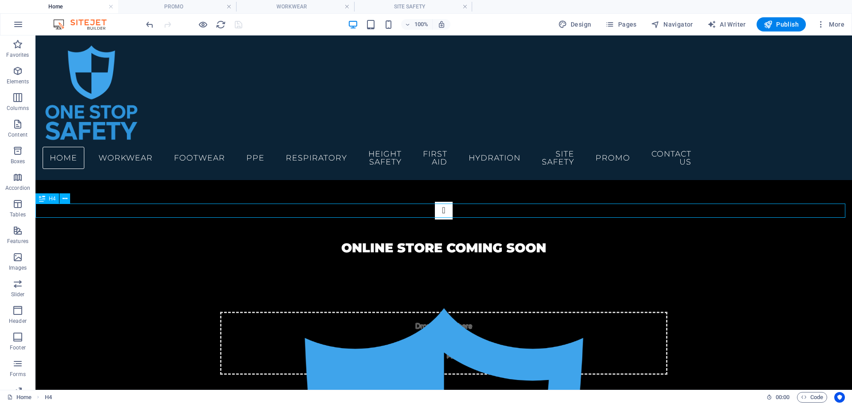
click at [365, 241] on div "online store coming soon" at bounding box center [444, 248] width 817 height 14
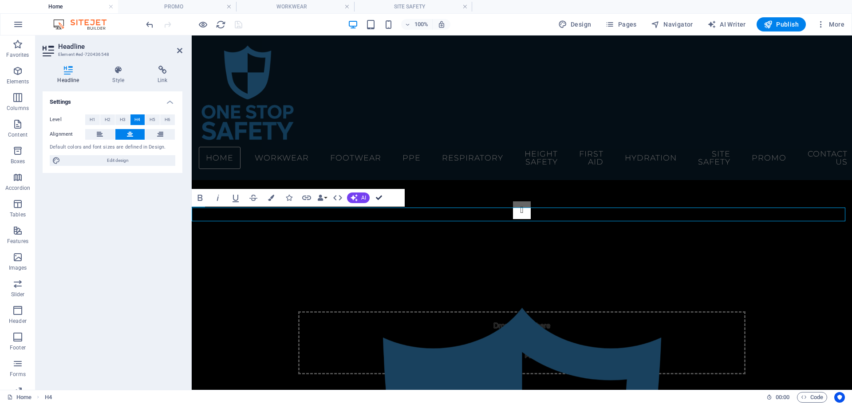
scroll to position [309, 0]
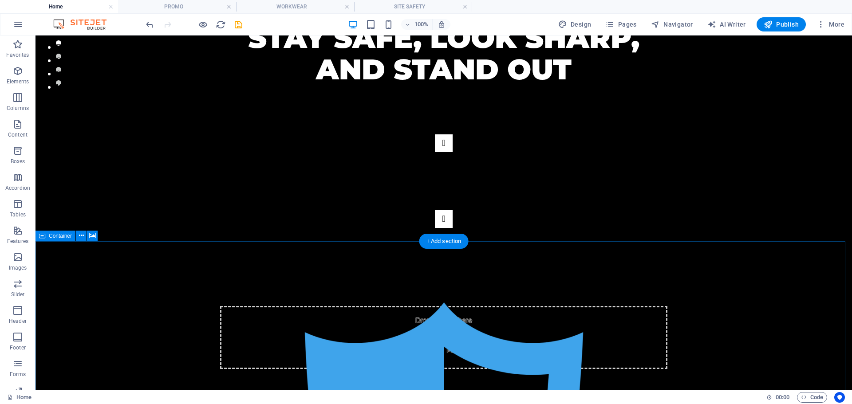
click at [412, 345] on span "Add elements" at bounding box center [418, 351] width 44 height 12
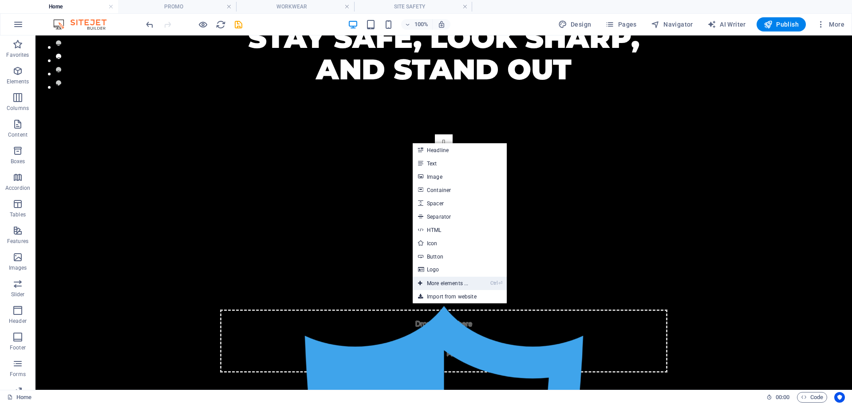
click at [466, 282] on link "Ctrl ⏎ More elements ..." at bounding box center [443, 283] width 61 height 13
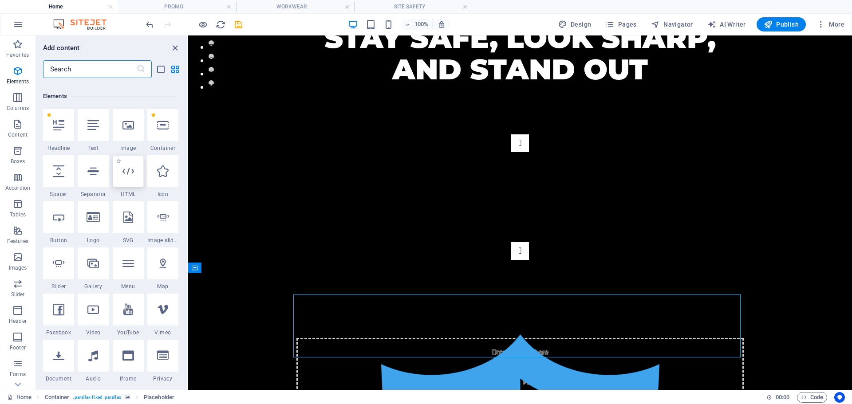
scroll to position [133, 0]
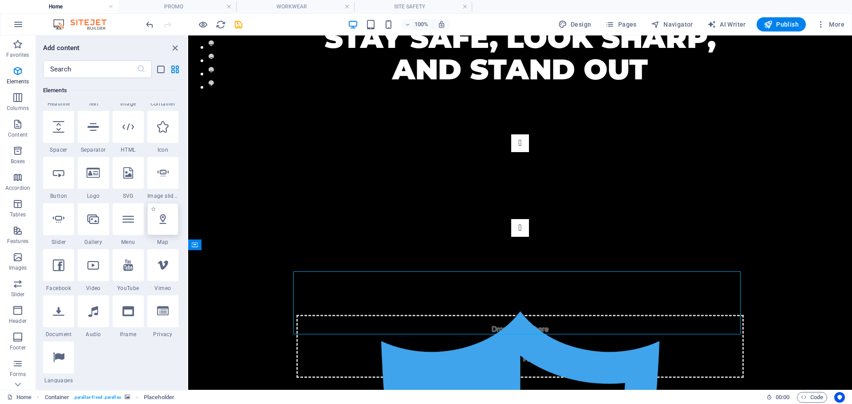
click at [166, 224] on icon at bounding box center [163, 220] width 12 height 12
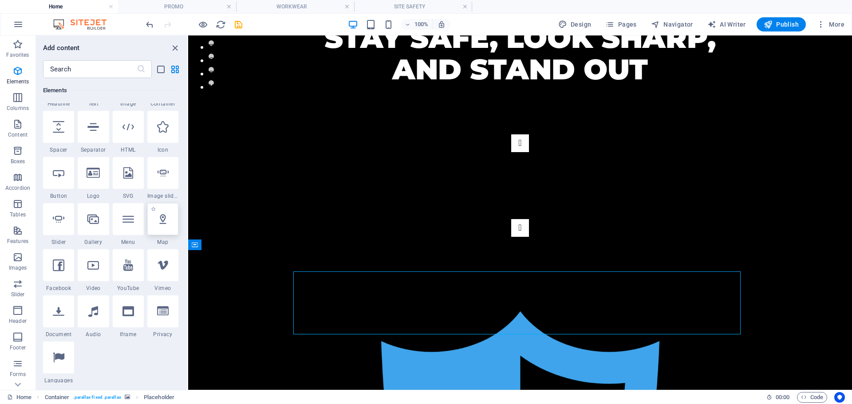
select select "1"
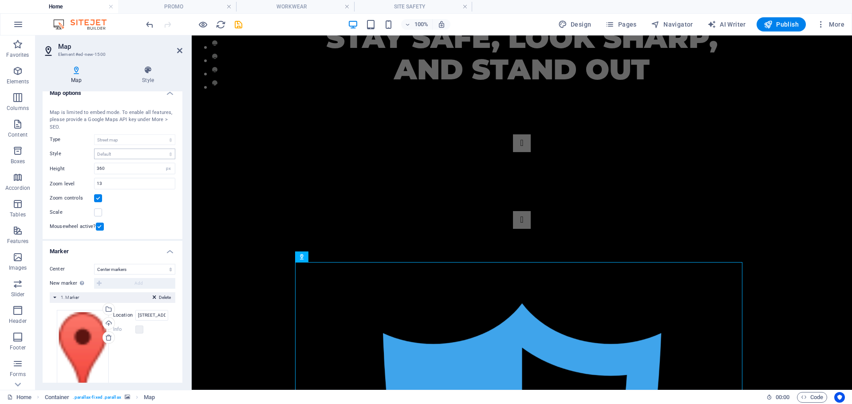
scroll to position [0, 0]
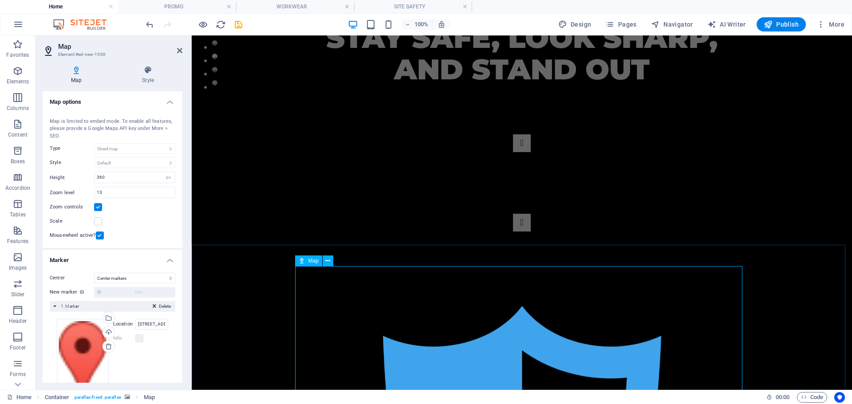
click at [374, 316] on div at bounding box center [521, 390] width 447 height 160
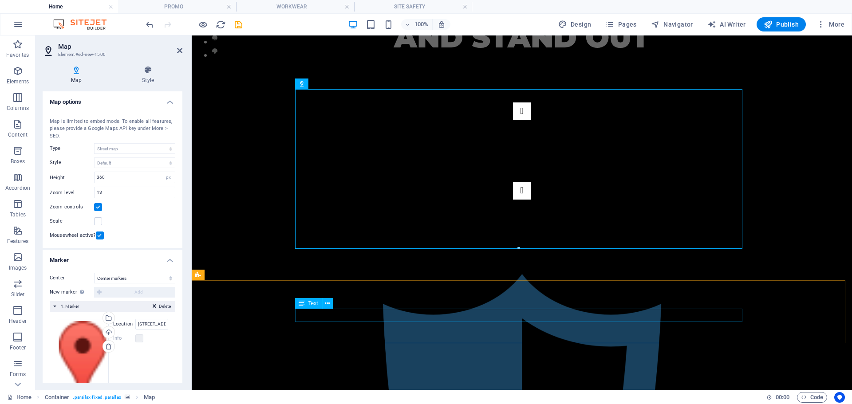
scroll to position [486, 0]
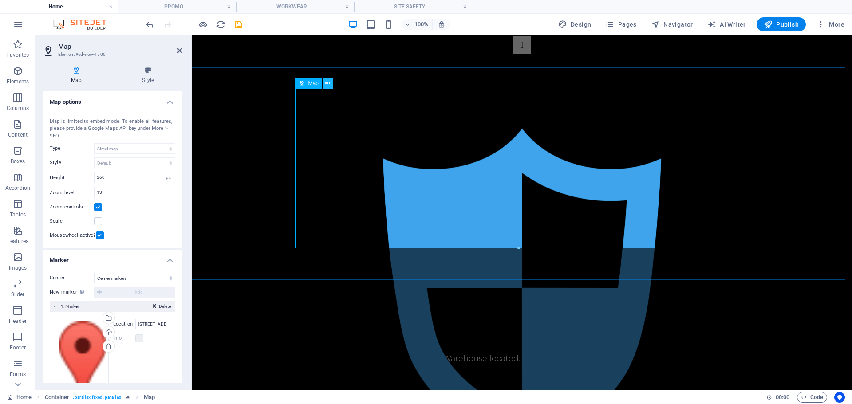
click at [324, 82] on button at bounding box center [328, 83] width 11 height 11
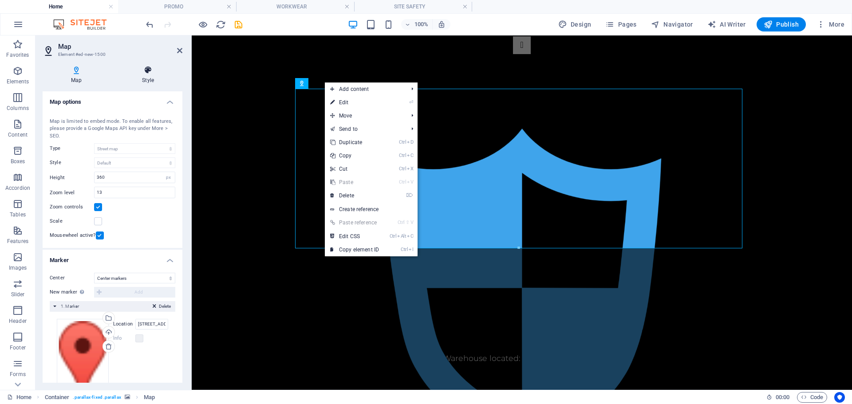
click at [176, 75] on h4 "Style" at bounding box center [148, 75] width 69 height 19
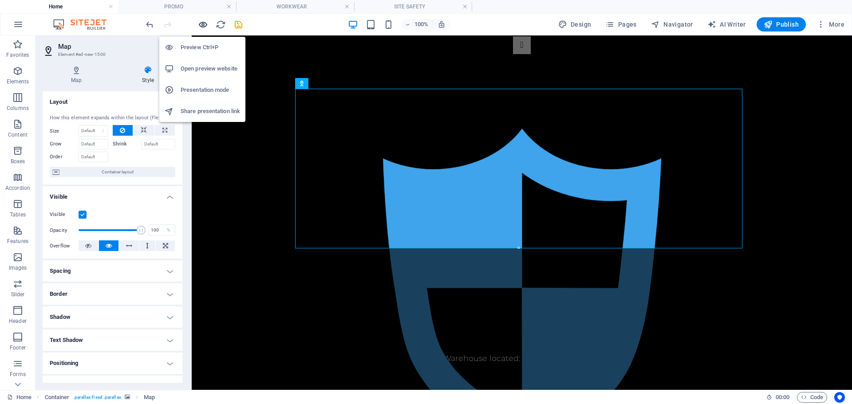
click at [204, 24] on icon "button" at bounding box center [203, 25] width 10 height 10
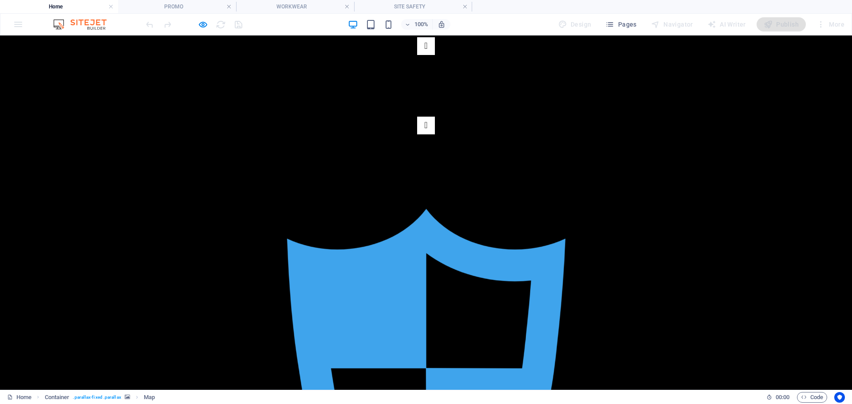
scroll to position [418, 0]
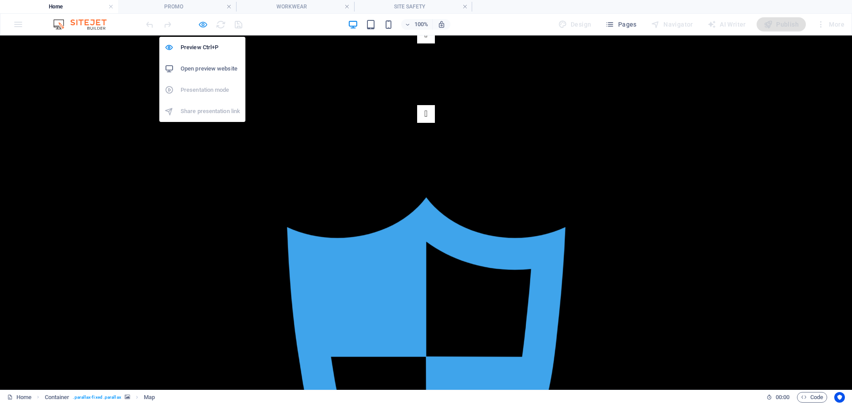
click at [200, 25] on icon "button" at bounding box center [203, 25] width 10 height 10
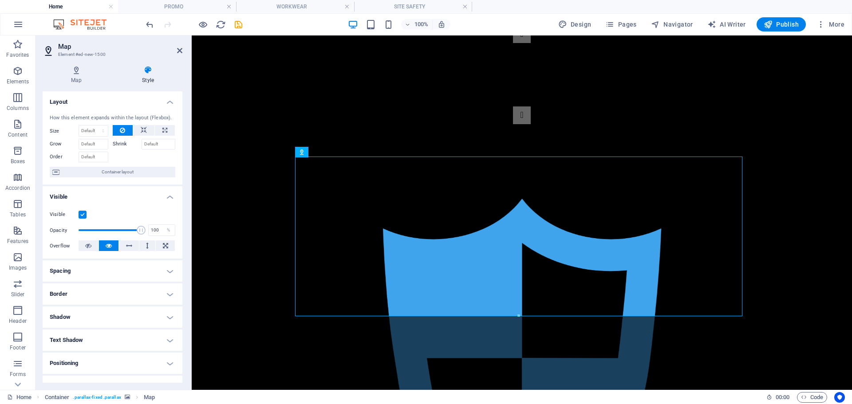
scroll to position [419, 0]
click at [829, 22] on span "More" at bounding box center [831, 24] width 28 height 9
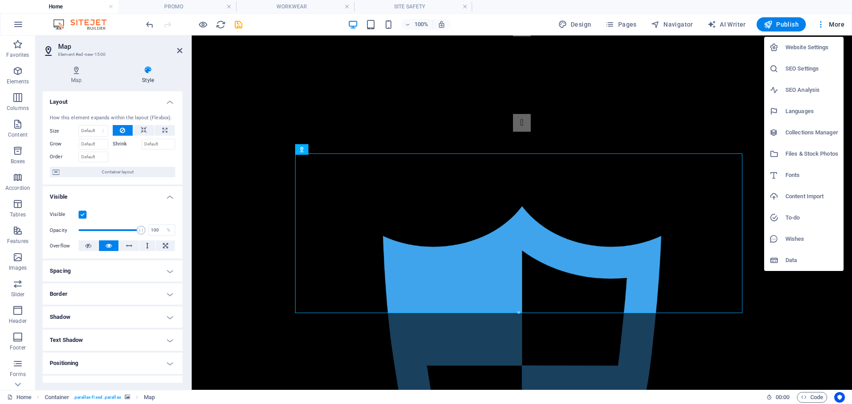
scroll to position [426, 0]
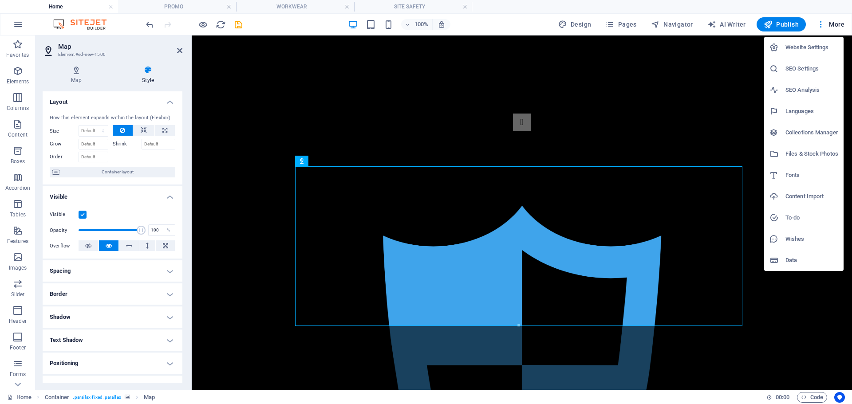
click at [800, 67] on h6 "SEO Settings" at bounding box center [812, 68] width 53 height 11
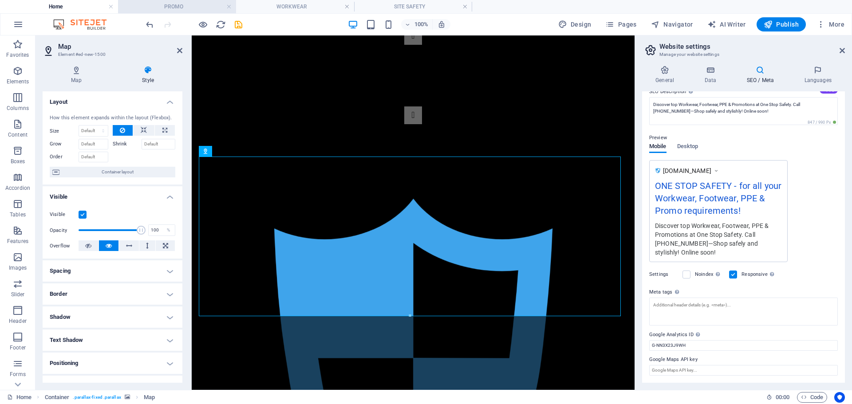
scroll to position [418, 0]
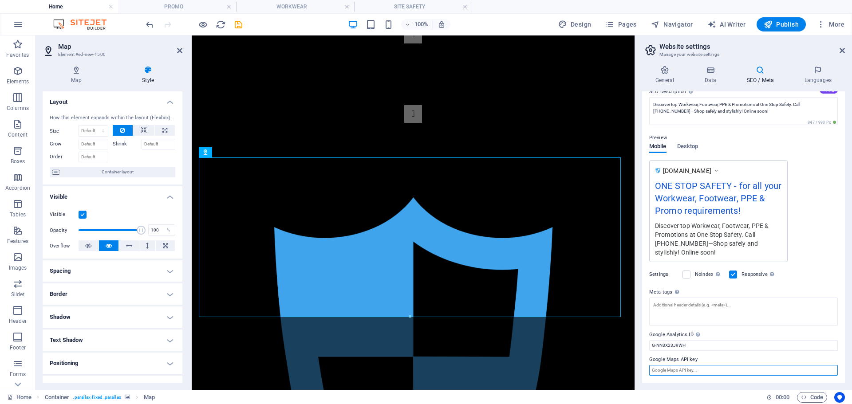
drag, startPoint x: 689, startPoint y: 376, endPoint x: 687, endPoint y: 369, distance: 6.6
click at [689, 374] on input "Google Maps API key" at bounding box center [743, 370] width 189 height 11
paste input "[SECURITY_DATA]"
type input "[SECURITY_DATA]"
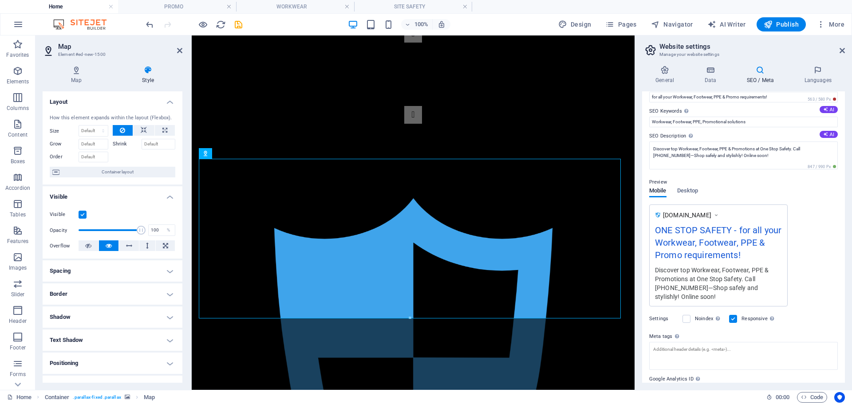
scroll to position [0, 0]
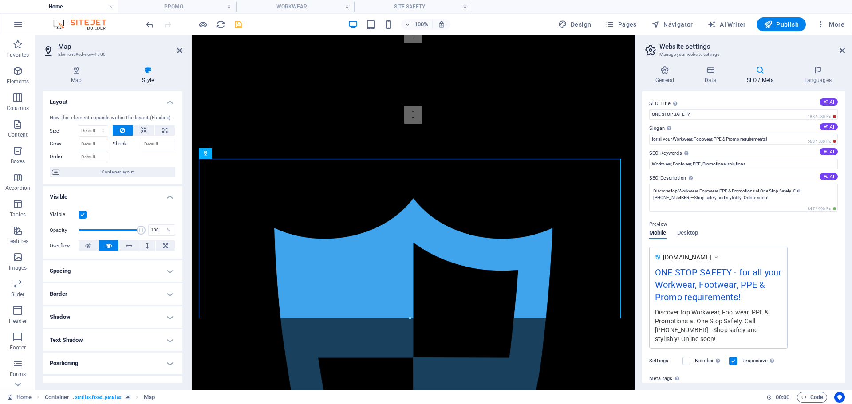
click at [237, 23] on icon "save" at bounding box center [238, 25] width 10 height 10
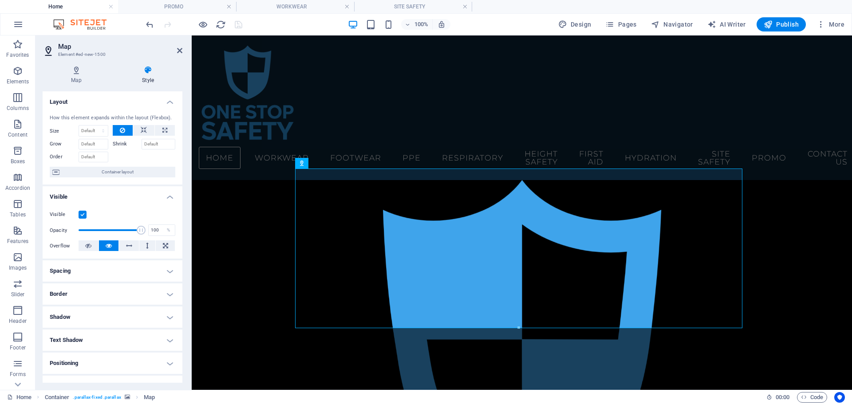
scroll to position [416, 0]
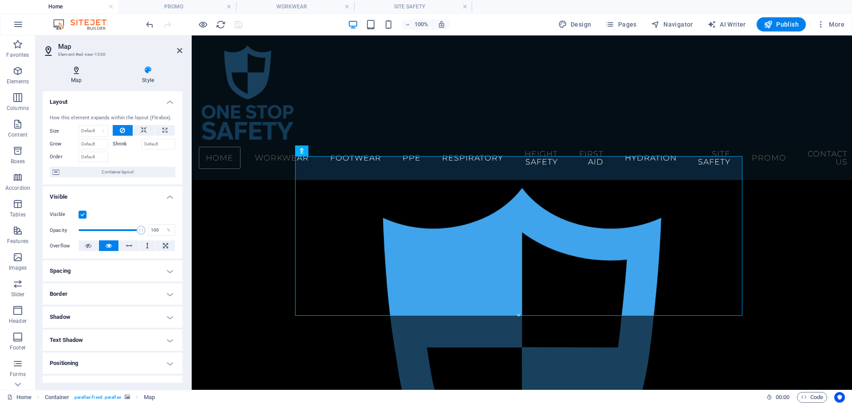
click at [71, 71] on icon at bounding box center [76, 70] width 67 height 9
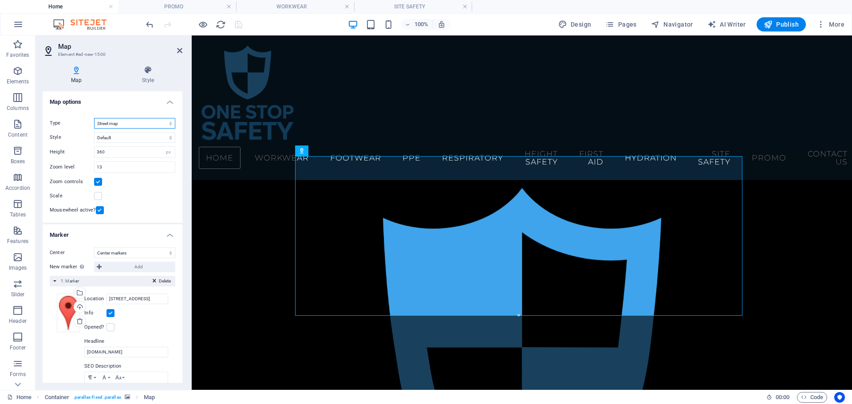
click at [124, 123] on select "Street map Satellite view Satellite view with streets Terrain map" at bounding box center [134, 123] width 81 height 11
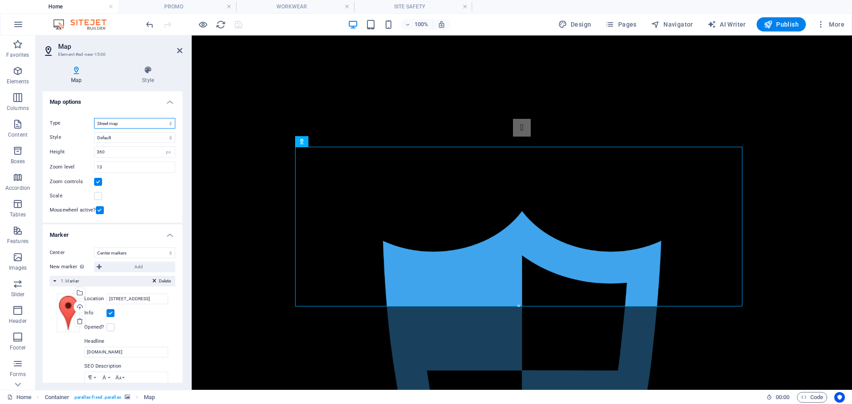
scroll to position [432, 0]
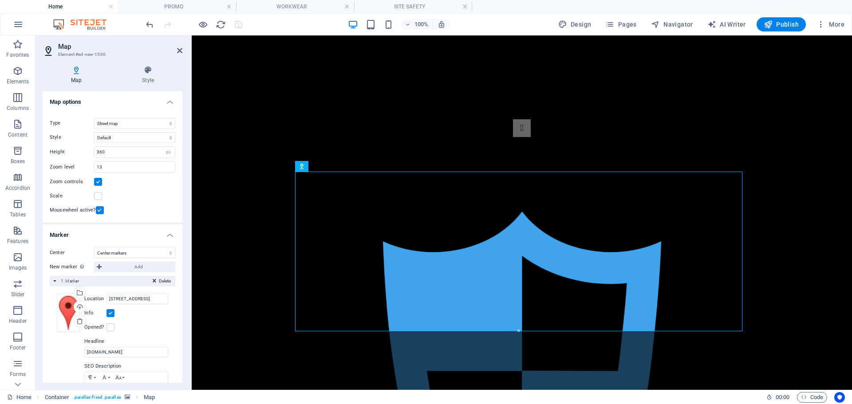
click at [131, 107] on div "Map center [STREET_ADDRESS] Map is limited to embed mode. To enable all feature…" at bounding box center [113, 164] width 140 height 115
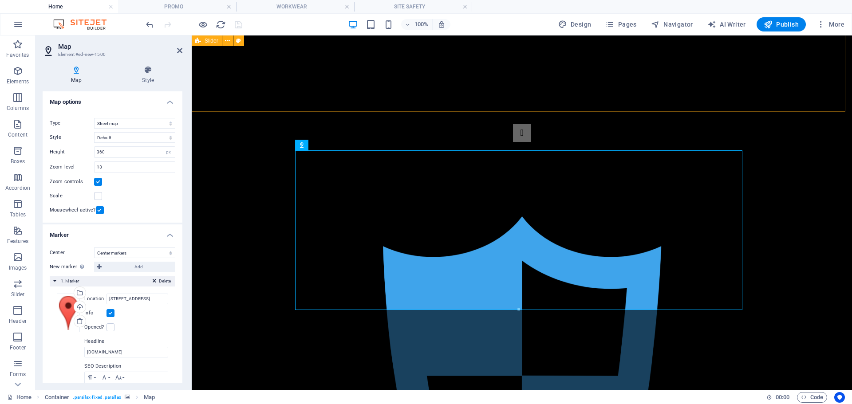
scroll to position [436, 0]
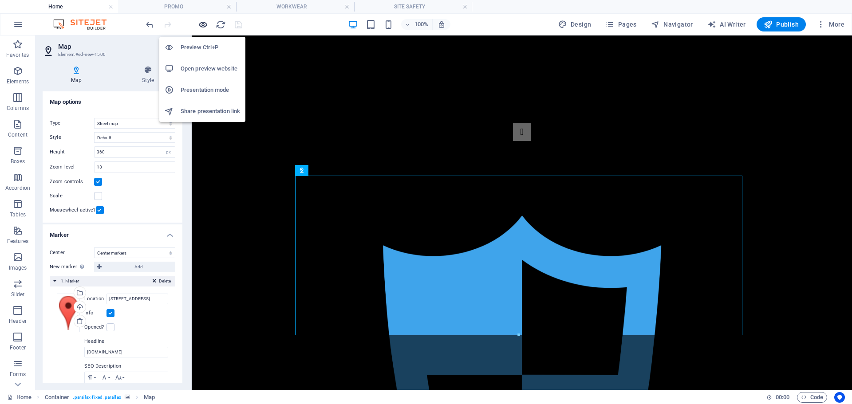
click at [202, 24] on icon "button" at bounding box center [203, 25] width 10 height 10
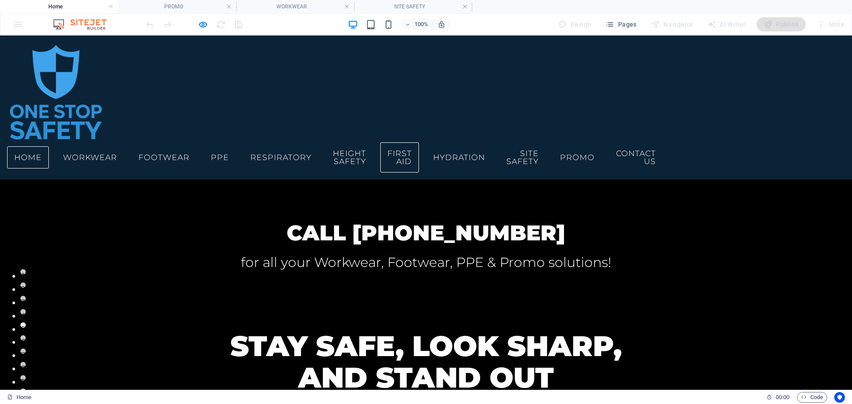
scroll to position [0, 0]
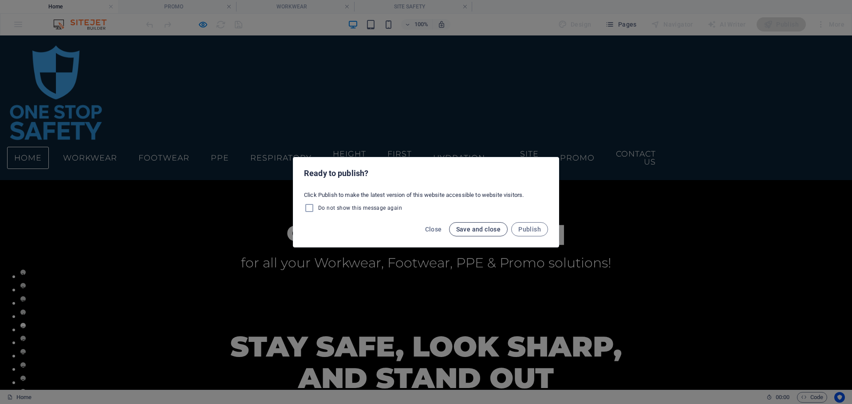
click at [488, 229] on span "Save and close" at bounding box center [478, 229] width 45 height 7
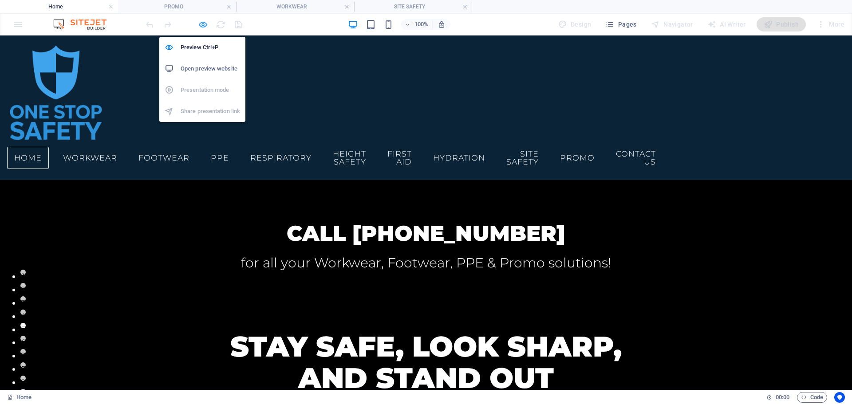
click at [204, 24] on icon "button" at bounding box center [203, 25] width 10 height 10
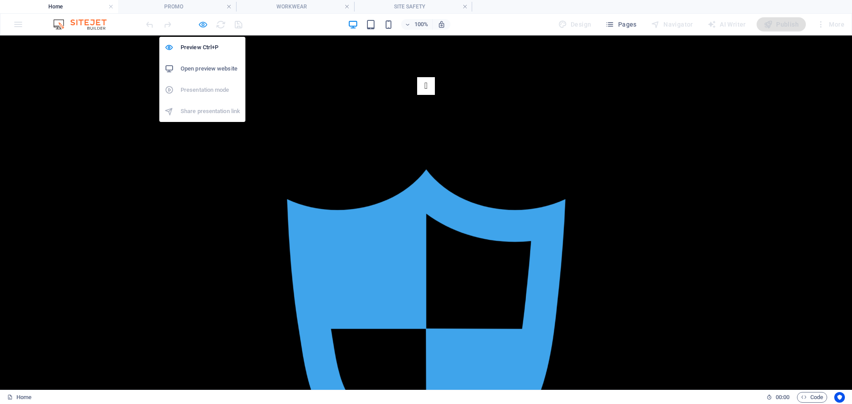
select select "1"
